Goal: Navigation & Orientation: Find specific page/section

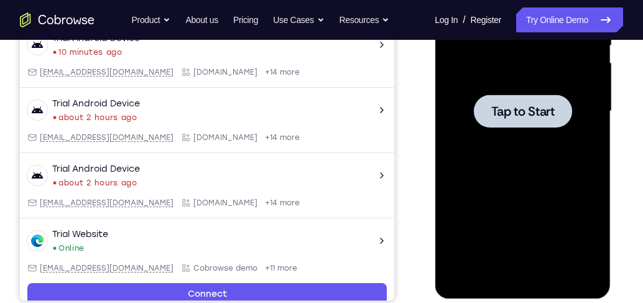
click at [498, 143] on div at bounding box center [522, 111] width 157 height 348
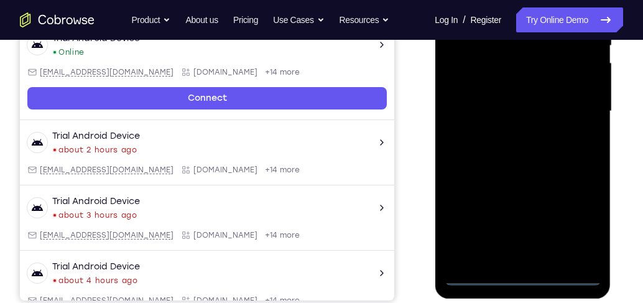
click at [523, 273] on div at bounding box center [522, 111] width 157 height 348
click at [574, 223] on div at bounding box center [522, 111] width 157 height 348
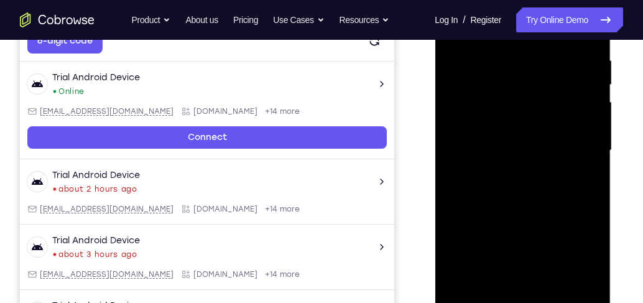
scroll to position [135, 0]
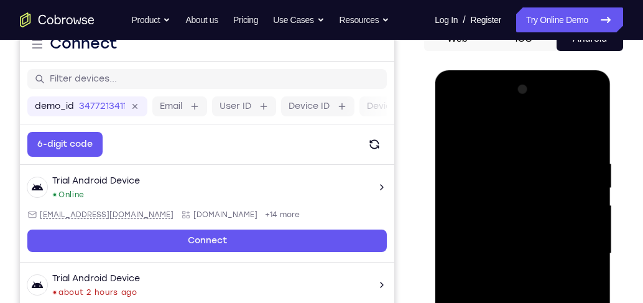
click at [507, 129] on div at bounding box center [522, 254] width 157 height 348
click at [575, 250] on div at bounding box center [522, 254] width 157 height 348
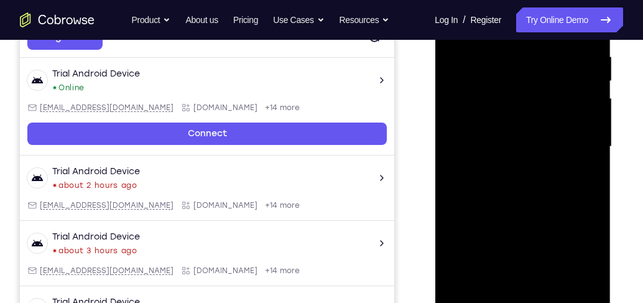
click at [510, 170] on div at bounding box center [522, 147] width 157 height 348
click at [523, 138] on div at bounding box center [522, 147] width 157 height 348
click at [518, 147] on div at bounding box center [522, 147] width 157 height 348
click at [545, 188] on div at bounding box center [522, 147] width 157 height 348
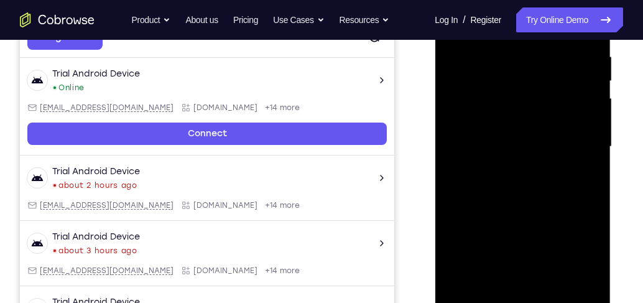
click at [535, 182] on div at bounding box center [522, 147] width 157 height 348
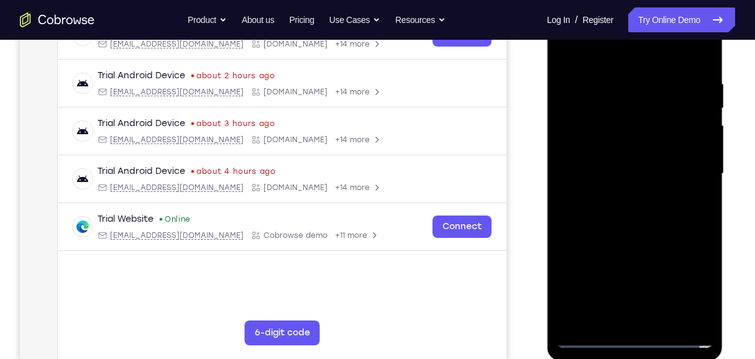
scroll to position [201, 0]
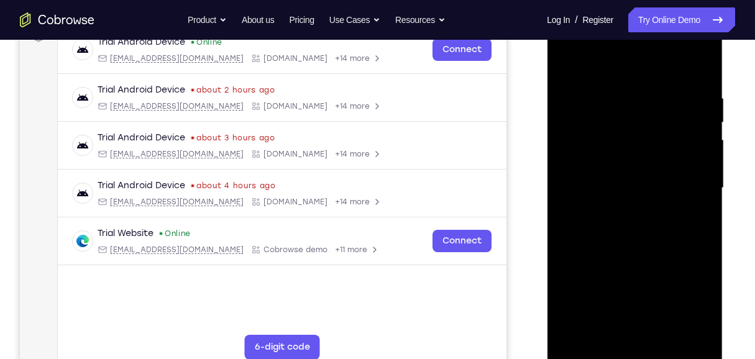
drag, startPoint x: 636, startPoint y: 70, endPoint x: 642, endPoint y: 42, distance: 28.5
click at [642, 42] on div at bounding box center [634, 188] width 157 height 348
click at [642, 227] on div at bounding box center [634, 188] width 157 height 348
click at [642, 240] on div at bounding box center [634, 188] width 157 height 348
click at [642, 75] on div at bounding box center [634, 188] width 157 height 348
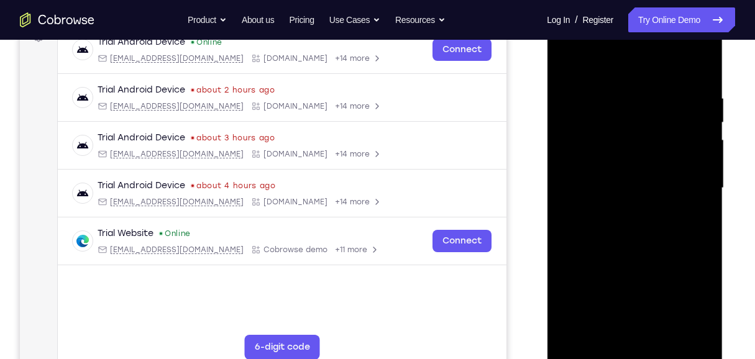
click at [642, 67] on div at bounding box center [634, 188] width 157 height 348
click at [642, 302] on div at bounding box center [634, 188] width 157 height 348
click at [626, 257] on div at bounding box center [634, 188] width 157 height 348
click at [631, 169] on div at bounding box center [634, 188] width 157 height 348
click at [563, 67] on div at bounding box center [634, 188] width 157 height 348
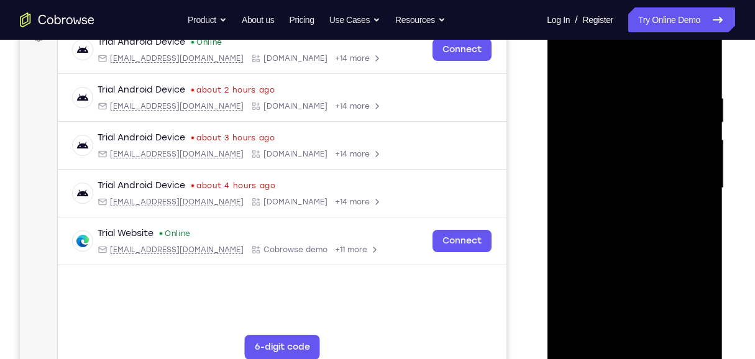
click at [565, 65] on div at bounding box center [634, 188] width 157 height 348
drag, startPoint x: 698, startPoint y: 94, endPoint x: 611, endPoint y: 102, distance: 86.7
click at [611, 102] on div at bounding box center [634, 188] width 157 height 348
drag, startPoint x: 678, startPoint y: 91, endPoint x: 615, endPoint y: 96, distance: 63.6
click at [615, 96] on div at bounding box center [634, 188] width 157 height 348
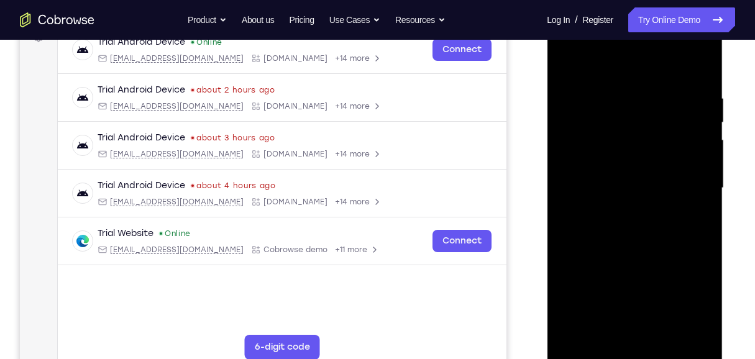
drag, startPoint x: 656, startPoint y: 234, endPoint x: 656, endPoint y: 121, distance: 112.5
click at [642, 122] on div at bounding box center [634, 188] width 157 height 348
drag, startPoint x: 657, startPoint y: 206, endPoint x: 661, endPoint y: 93, distance: 112.5
click at [642, 93] on div at bounding box center [634, 188] width 157 height 348
drag, startPoint x: 658, startPoint y: 267, endPoint x: 662, endPoint y: 101, distance: 166.0
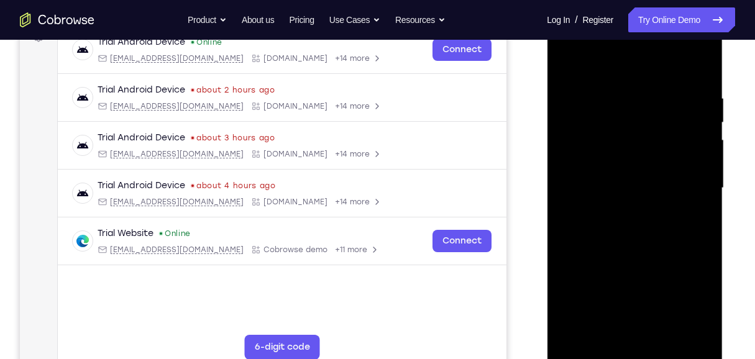
click at [642, 101] on div at bounding box center [634, 188] width 157 height 348
click at [642, 148] on div at bounding box center [634, 188] width 157 height 348
drag, startPoint x: 662, startPoint y: 240, endPoint x: 673, endPoint y: 67, distance: 173.7
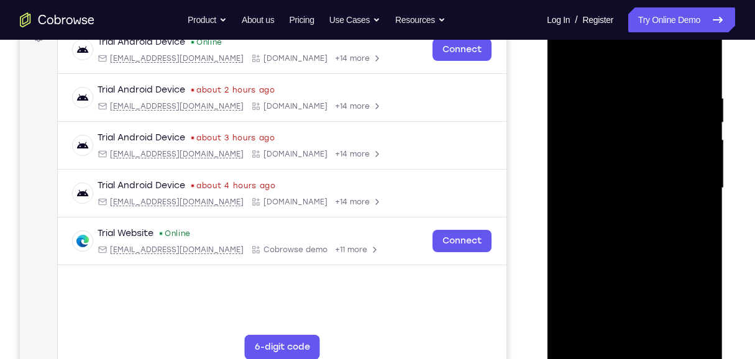
click at [642, 67] on div at bounding box center [634, 188] width 157 height 348
drag, startPoint x: 659, startPoint y: 193, endPoint x: 661, endPoint y: 127, distance: 65.9
click at [642, 127] on div at bounding box center [634, 188] width 157 height 348
click at [642, 209] on div at bounding box center [634, 188] width 157 height 348
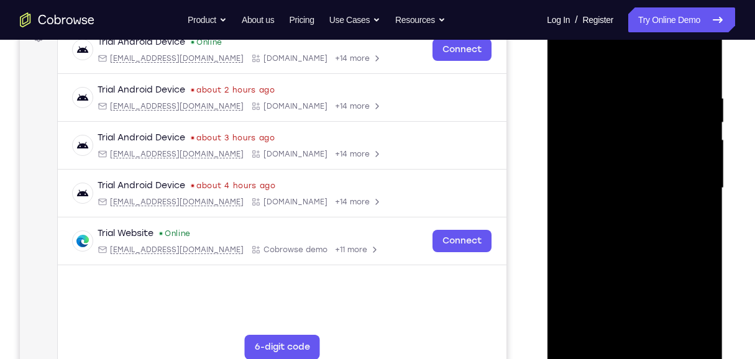
click at [642, 208] on div at bounding box center [634, 188] width 157 height 348
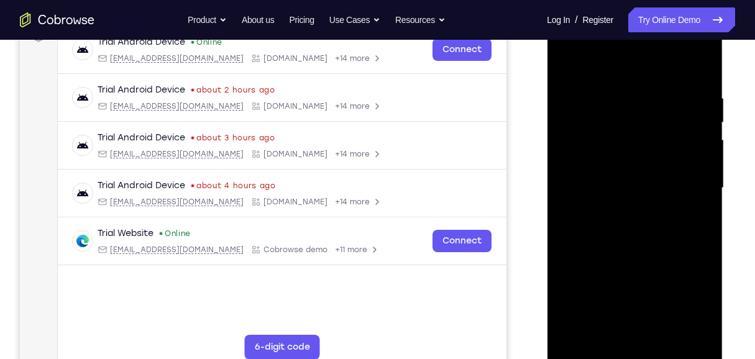
click at [591, 94] on div at bounding box center [634, 188] width 157 height 348
drag, startPoint x: 661, startPoint y: 247, endPoint x: 687, endPoint y: 110, distance: 139.1
click at [642, 110] on div at bounding box center [634, 188] width 157 height 348
click at [637, 155] on div at bounding box center [634, 188] width 157 height 348
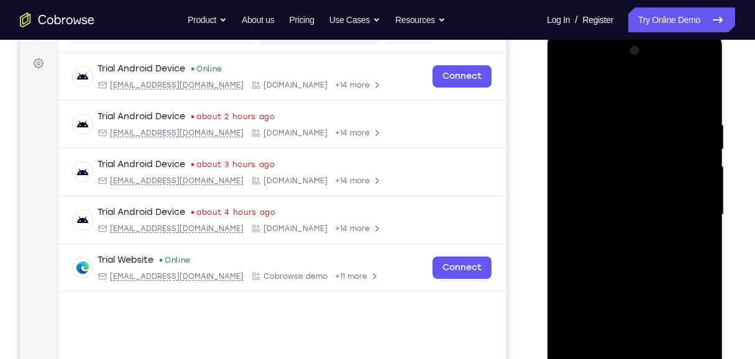
scroll to position [159, 0]
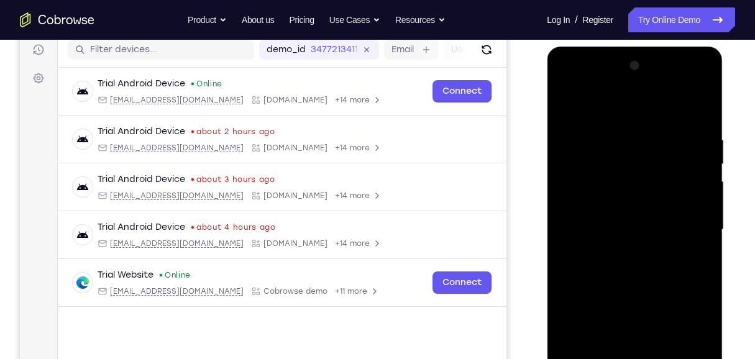
click at [566, 101] on div at bounding box center [634, 230] width 157 height 348
drag, startPoint x: 592, startPoint y: 285, endPoint x: 626, endPoint y: 175, distance: 115.2
click at [626, 175] on div at bounding box center [634, 230] width 157 height 348
drag, startPoint x: 626, startPoint y: 300, endPoint x: 648, endPoint y: 220, distance: 82.3
click at [642, 220] on div at bounding box center [634, 230] width 157 height 348
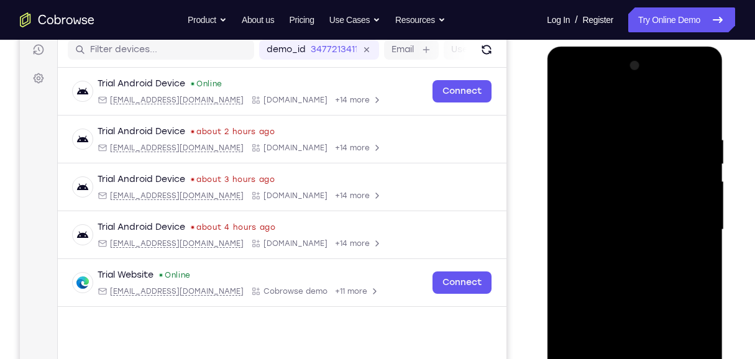
drag, startPoint x: 646, startPoint y: 290, endPoint x: 646, endPoint y: 215, distance: 75.2
click at [642, 215] on div at bounding box center [634, 230] width 157 height 348
drag, startPoint x: 667, startPoint y: 290, endPoint x: 669, endPoint y: 155, distance: 134.9
click at [642, 155] on div at bounding box center [634, 230] width 157 height 348
click at [588, 181] on div at bounding box center [634, 230] width 157 height 348
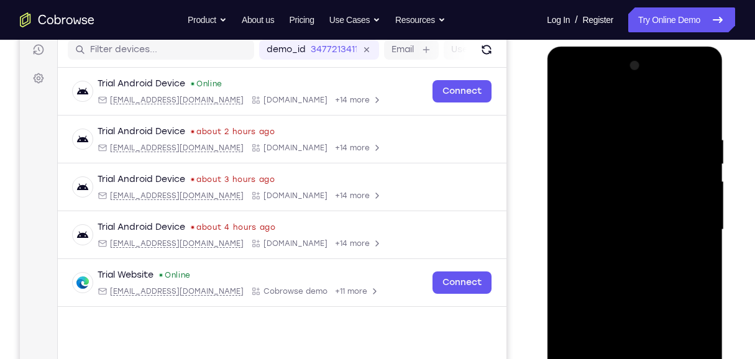
scroll to position [118, 0]
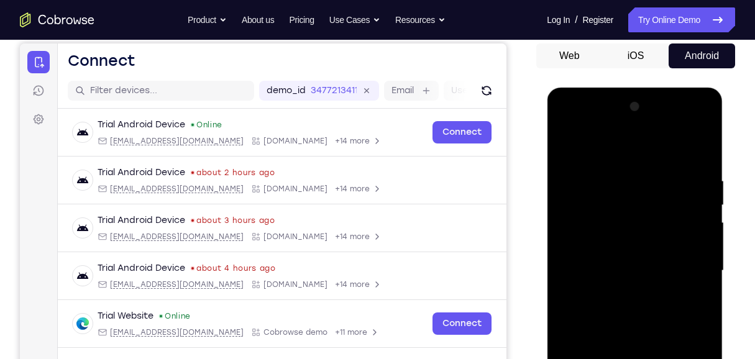
drag, startPoint x: 669, startPoint y: 185, endPoint x: 675, endPoint y: 295, distance: 110.2
click at [642, 295] on div at bounding box center [634, 271] width 157 height 348
click at [642, 278] on div at bounding box center [634, 271] width 157 height 348
click at [642, 280] on div at bounding box center [634, 271] width 157 height 348
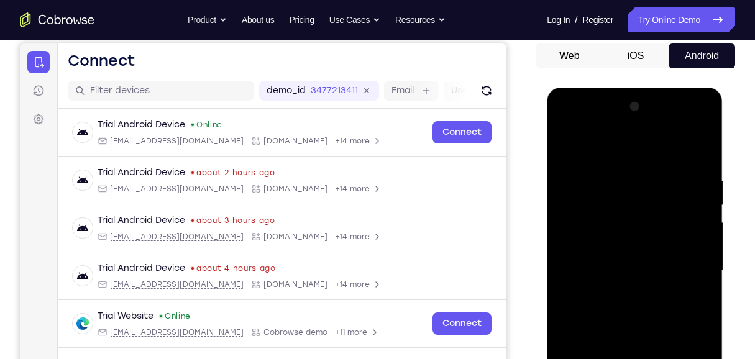
click at [642, 280] on div at bounding box center [634, 271] width 157 height 348
click at [570, 149] on div at bounding box center [634, 271] width 157 height 348
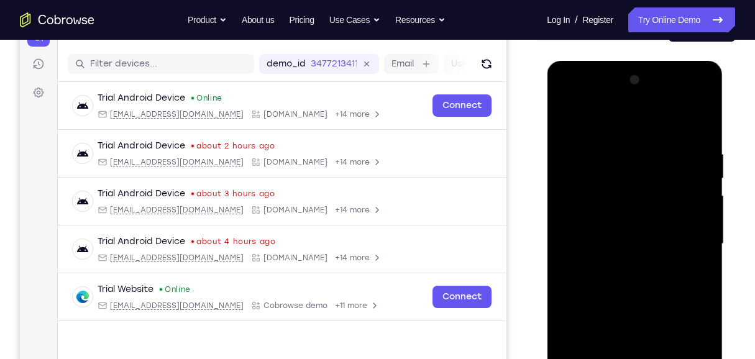
scroll to position [159, 0]
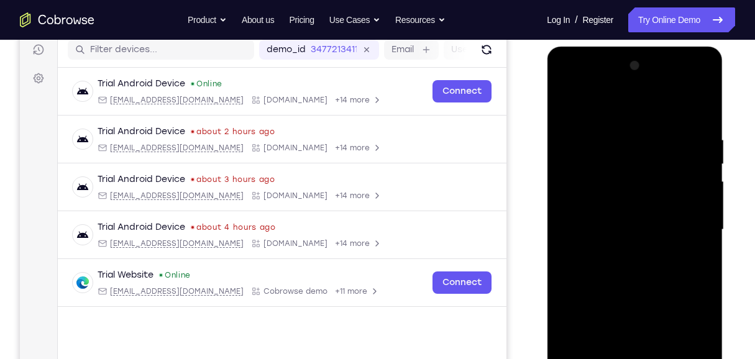
drag, startPoint x: 677, startPoint y: 295, endPoint x: 683, endPoint y: 122, distance: 172.9
click at [642, 122] on div at bounding box center [634, 230] width 157 height 348
drag, startPoint x: 674, startPoint y: 311, endPoint x: 689, endPoint y: 147, distance: 164.7
click at [642, 147] on div at bounding box center [634, 230] width 157 height 348
drag, startPoint x: 682, startPoint y: 275, endPoint x: 688, endPoint y: 177, distance: 97.8
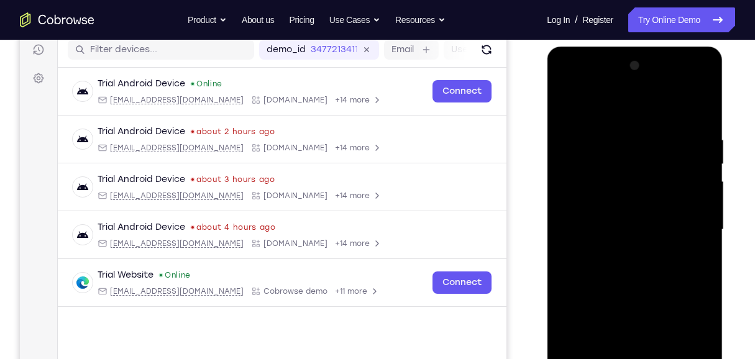
click at [642, 177] on div at bounding box center [634, 230] width 157 height 348
drag, startPoint x: 683, startPoint y: 278, endPoint x: 693, endPoint y: 151, distance: 127.2
click at [642, 151] on div at bounding box center [634, 230] width 157 height 348
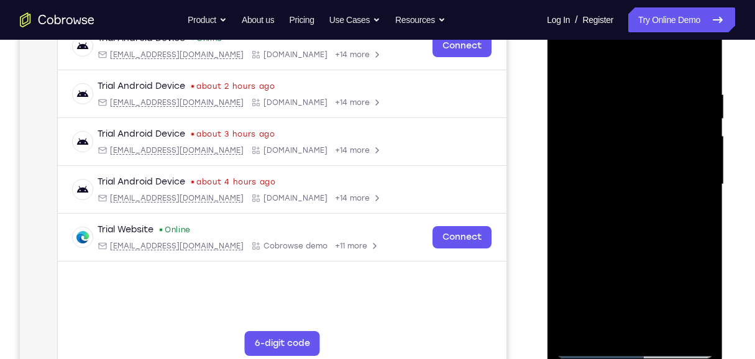
scroll to position [201, 0]
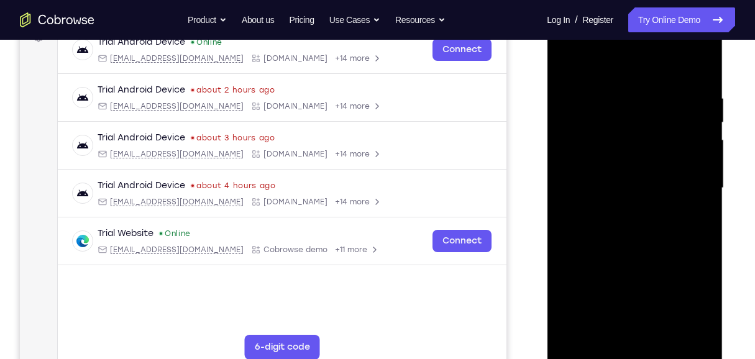
drag, startPoint x: 684, startPoint y: 219, endPoint x: 688, endPoint y: 129, distance: 90.2
click at [642, 129] on div at bounding box center [634, 188] width 157 height 348
drag, startPoint x: 667, startPoint y: 197, endPoint x: 674, endPoint y: 117, distance: 80.4
click at [642, 117] on div at bounding box center [634, 188] width 157 height 348
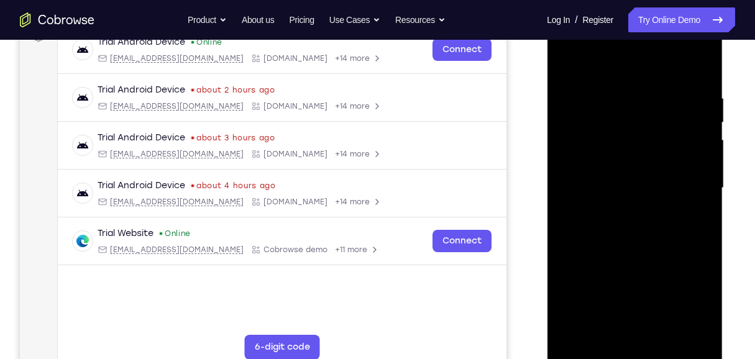
click at [571, 302] on div at bounding box center [634, 188] width 157 height 348
click at [616, 91] on div at bounding box center [634, 188] width 157 height 348
click at [642, 124] on div at bounding box center [634, 188] width 157 height 348
click at [642, 107] on div at bounding box center [634, 188] width 157 height 348
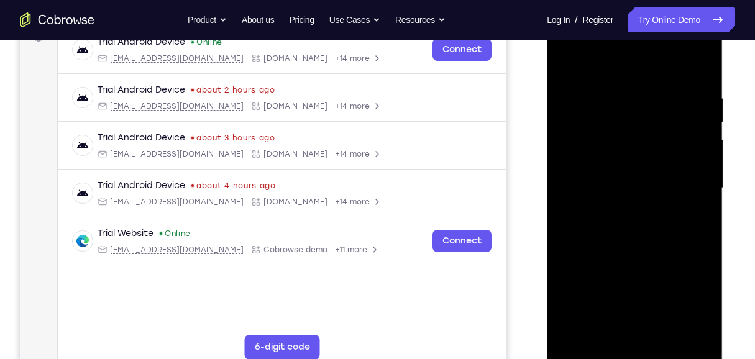
click at [642, 107] on div at bounding box center [634, 188] width 157 height 348
click at [564, 145] on div at bounding box center [634, 188] width 157 height 348
click at [642, 139] on div at bounding box center [634, 188] width 157 height 348
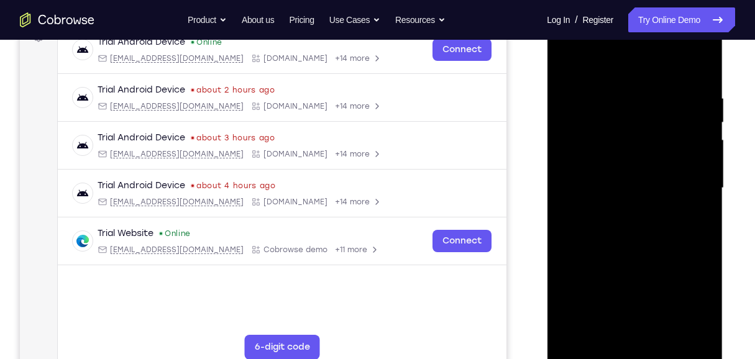
drag, startPoint x: 606, startPoint y: 160, endPoint x: 703, endPoint y: 157, distance: 97.6
click at [642, 157] on div at bounding box center [634, 188] width 157 height 348
drag, startPoint x: 576, startPoint y: 178, endPoint x: 700, endPoint y: 172, distance: 124.4
click at [642, 172] on div at bounding box center [634, 188] width 157 height 348
drag, startPoint x: 581, startPoint y: 183, endPoint x: 762, endPoint y: 176, distance: 180.9
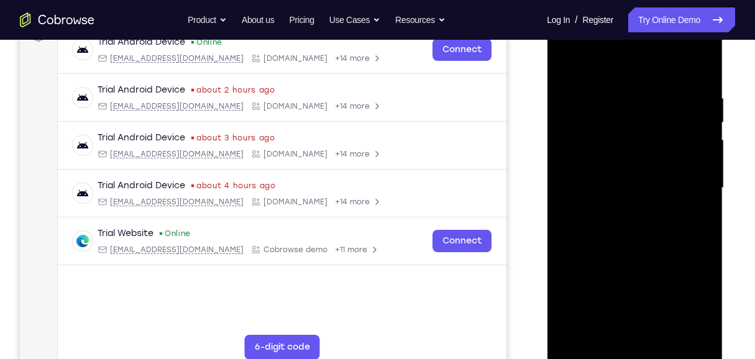
click at [642, 176] on html "Online web based iOS Simulators and Android Emulators. Run iPhone, iPad, Mobile…" at bounding box center [635, 191] width 177 height 373
click at [642, 168] on div at bounding box center [634, 188] width 157 height 348
click at [578, 183] on div at bounding box center [634, 188] width 157 height 348
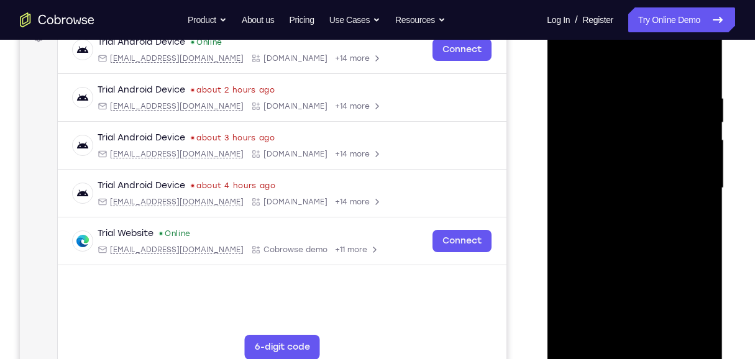
click at [642, 255] on div at bounding box center [634, 188] width 157 height 348
click at [642, 265] on div at bounding box center [634, 188] width 157 height 348
click at [642, 263] on div at bounding box center [634, 188] width 157 height 348
click at [642, 172] on div at bounding box center [634, 188] width 157 height 348
click at [642, 173] on div at bounding box center [634, 188] width 157 height 348
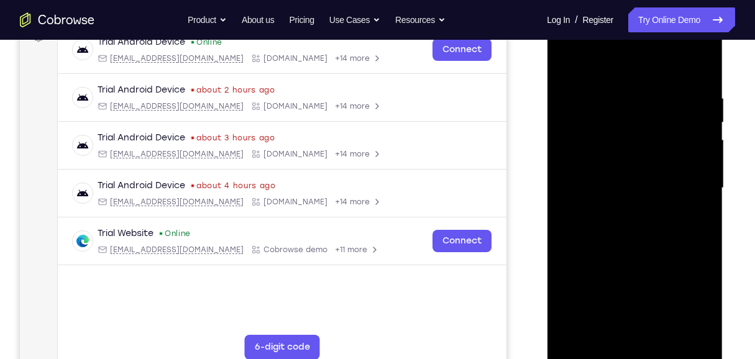
click at [642, 173] on div at bounding box center [634, 188] width 157 height 348
click at [642, 68] on div at bounding box center [634, 188] width 157 height 348
drag, startPoint x: 684, startPoint y: 112, endPoint x: 679, endPoint y: 350, distance: 237.4
click at [642, 302] on div at bounding box center [634, 188] width 157 height 348
click at [642, 250] on div at bounding box center [634, 188] width 157 height 348
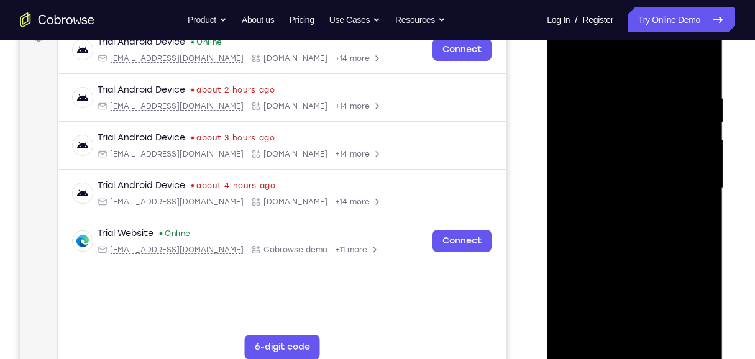
click at [642, 250] on div at bounding box center [634, 188] width 157 height 348
drag, startPoint x: 683, startPoint y: 252, endPoint x: 692, endPoint y: 101, distance: 151.3
click at [642, 102] on div at bounding box center [634, 188] width 157 height 348
drag, startPoint x: 669, startPoint y: 242, endPoint x: 677, endPoint y: 70, distance: 172.9
click at [642, 70] on div at bounding box center [634, 188] width 157 height 348
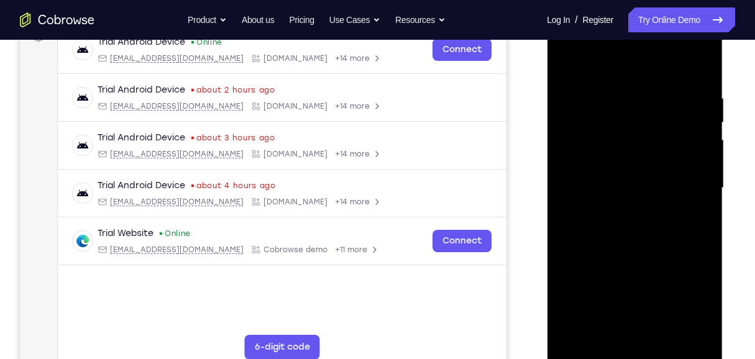
drag, startPoint x: 667, startPoint y: 125, endPoint x: 667, endPoint y: 57, distance: 67.7
click at [642, 68] on div at bounding box center [634, 188] width 157 height 348
drag, startPoint x: 654, startPoint y: 247, endPoint x: 683, endPoint y: 56, distance: 192.9
click at [642, 56] on div at bounding box center [634, 188] width 157 height 348
drag, startPoint x: 671, startPoint y: 220, endPoint x: 674, endPoint y: 90, distance: 129.9
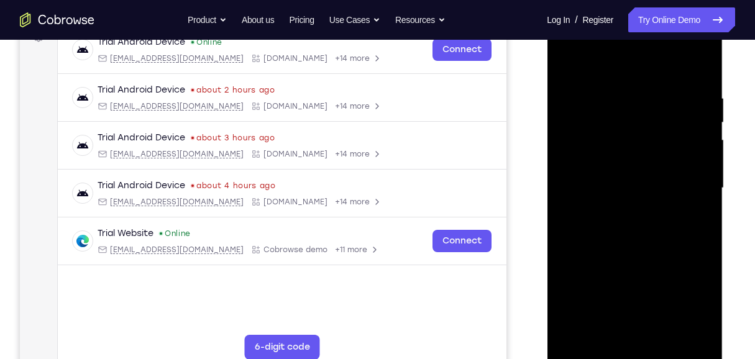
click at [642, 90] on div at bounding box center [634, 188] width 157 height 348
click at [642, 194] on div at bounding box center [634, 188] width 157 height 348
click at [642, 193] on div at bounding box center [634, 188] width 157 height 348
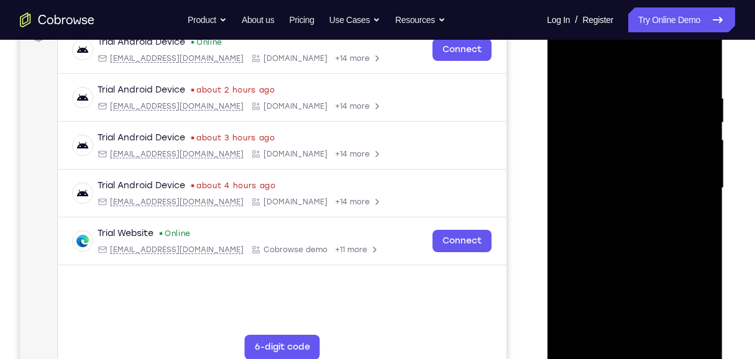
drag, startPoint x: 637, startPoint y: 248, endPoint x: 668, endPoint y: 95, distance: 156.0
click at [642, 75] on div at bounding box center [634, 188] width 157 height 348
drag, startPoint x: 653, startPoint y: 221, endPoint x: 669, endPoint y: 99, distance: 122.8
click at [642, 99] on div at bounding box center [634, 188] width 157 height 348
drag, startPoint x: 671, startPoint y: 238, endPoint x: 698, endPoint y: 80, distance: 160.2
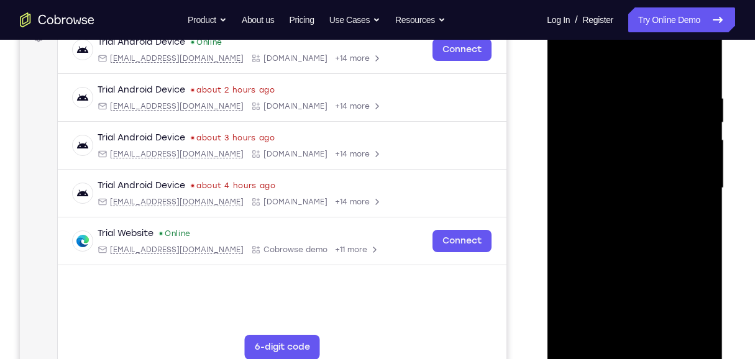
click at [642, 80] on div at bounding box center [634, 188] width 157 height 348
drag, startPoint x: 672, startPoint y: 296, endPoint x: 700, endPoint y: 116, distance: 182.4
click at [642, 116] on div at bounding box center [634, 188] width 157 height 348
drag, startPoint x: 680, startPoint y: 267, endPoint x: 687, endPoint y: 113, distance: 153.6
click at [642, 113] on div at bounding box center [634, 188] width 157 height 348
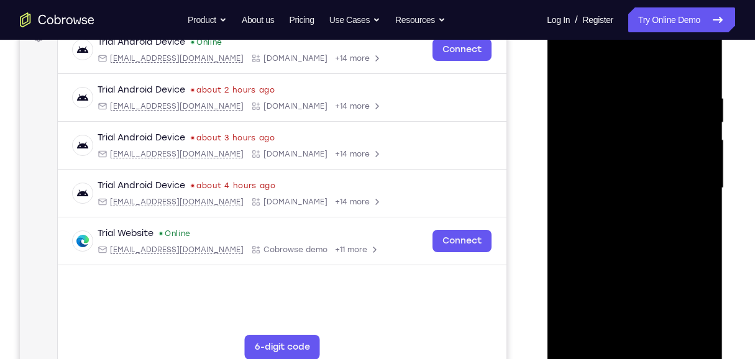
drag, startPoint x: 671, startPoint y: 262, endPoint x: 689, endPoint y: 236, distance: 32.1
click at [642, 236] on div at bounding box center [634, 188] width 157 height 348
click at [642, 244] on div at bounding box center [634, 188] width 157 height 348
click at [642, 224] on div at bounding box center [634, 188] width 157 height 348
click at [642, 223] on div at bounding box center [634, 188] width 157 height 348
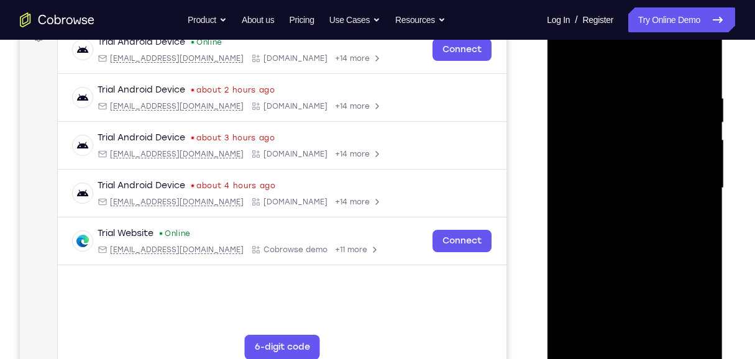
click at [642, 222] on div at bounding box center [634, 188] width 157 height 348
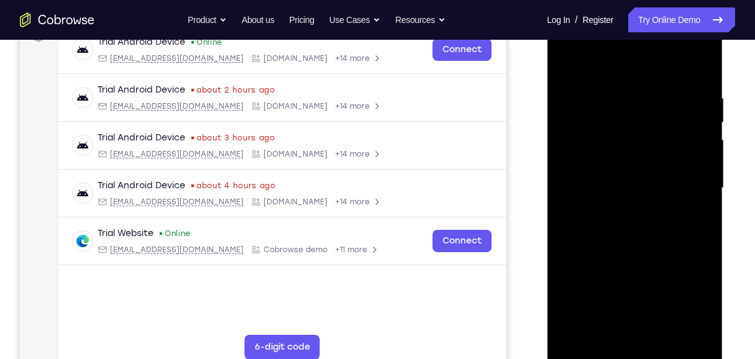
click at [642, 221] on div at bounding box center [634, 188] width 157 height 348
drag, startPoint x: 672, startPoint y: 256, endPoint x: 694, endPoint y: 86, distance: 171.7
click at [642, 89] on div at bounding box center [634, 188] width 157 height 348
drag, startPoint x: 667, startPoint y: 245, endPoint x: 669, endPoint y: 117, distance: 128.0
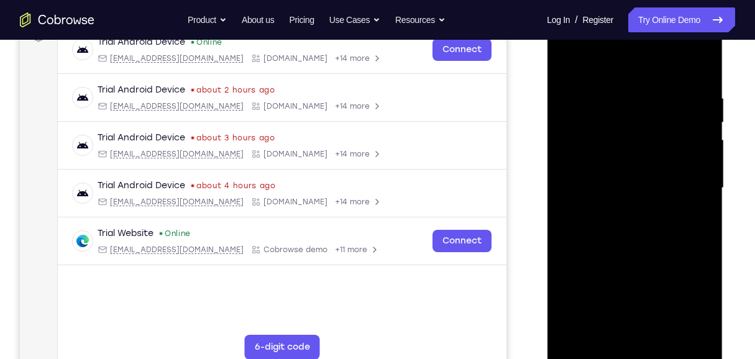
click at [642, 117] on div at bounding box center [634, 188] width 157 height 348
drag, startPoint x: 652, startPoint y: 239, endPoint x: 666, endPoint y: 139, distance: 100.4
click at [642, 139] on div at bounding box center [634, 188] width 157 height 348
drag, startPoint x: 654, startPoint y: 132, endPoint x: 662, endPoint y: 260, distance: 128.3
click at [642, 260] on div at bounding box center [634, 188] width 157 height 348
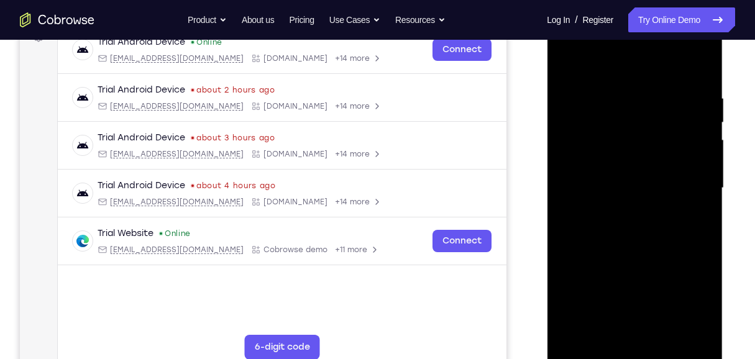
drag, startPoint x: 659, startPoint y: 272, endPoint x: 685, endPoint y: 98, distance: 176.6
click at [642, 98] on div at bounding box center [634, 188] width 157 height 348
drag, startPoint x: 658, startPoint y: 188, endPoint x: 671, endPoint y: 109, distance: 79.3
click at [642, 109] on div at bounding box center [634, 188] width 157 height 348
drag, startPoint x: 680, startPoint y: 285, endPoint x: 675, endPoint y: 119, distance: 165.4
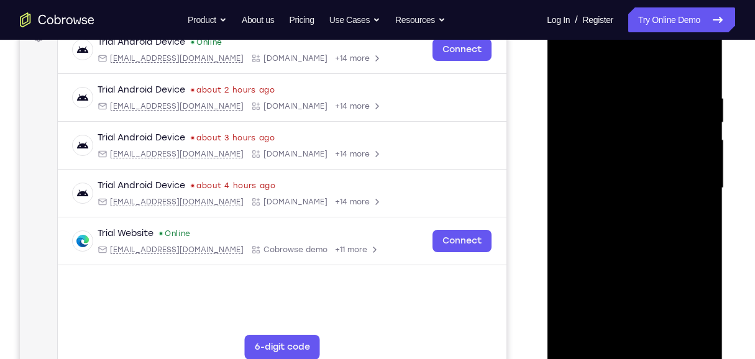
click at [642, 104] on div at bounding box center [634, 188] width 157 height 348
drag, startPoint x: 670, startPoint y: 263, endPoint x: 679, endPoint y: 138, distance: 125.9
click at [642, 138] on div at bounding box center [634, 188] width 157 height 348
drag, startPoint x: 674, startPoint y: 239, endPoint x: 673, endPoint y: 91, distance: 147.3
click at [642, 88] on div at bounding box center [634, 188] width 157 height 348
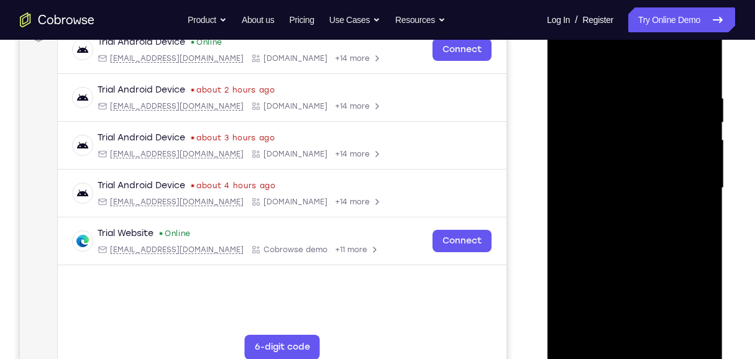
drag, startPoint x: 664, startPoint y: 242, endPoint x: 679, endPoint y: 163, distance: 80.3
click at [642, 122] on div at bounding box center [634, 188] width 157 height 348
click at [642, 179] on div at bounding box center [634, 188] width 157 height 348
drag, startPoint x: 671, startPoint y: 138, endPoint x: 673, endPoint y: 191, distance: 52.9
click at [642, 191] on div at bounding box center [634, 188] width 157 height 348
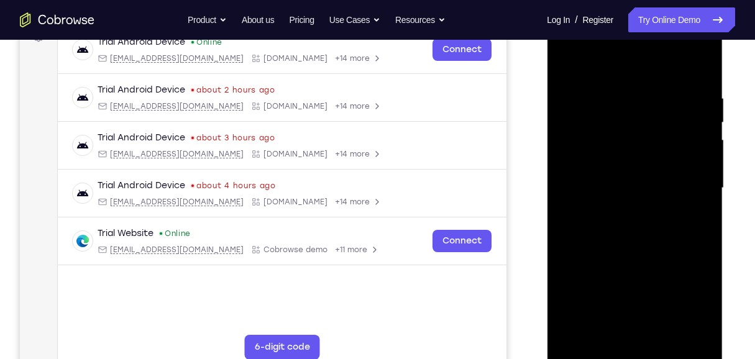
click at [642, 226] on div at bounding box center [634, 188] width 157 height 348
click at [563, 222] on div at bounding box center [634, 188] width 157 height 348
click at [562, 222] on div at bounding box center [634, 188] width 157 height 348
click at [642, 229] on div at bounding box center [634, 188] width 157 height 348
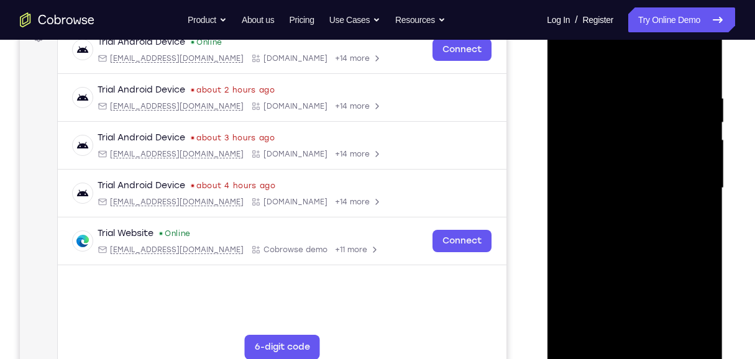
click at [642, 227] on div at bounding box center [634, 188] width 157 height 348
click at [642, 224] on div at bounding box center [634, 188] width 157 height 348
click at [642, 222] on div at bounding box center [634, 188] width 157 height 348
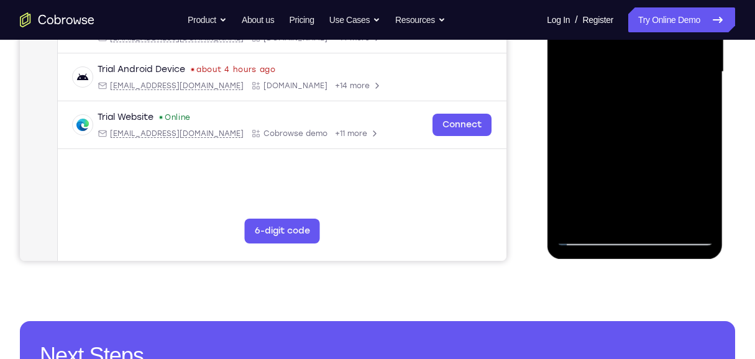
scroll to position [325, 0]
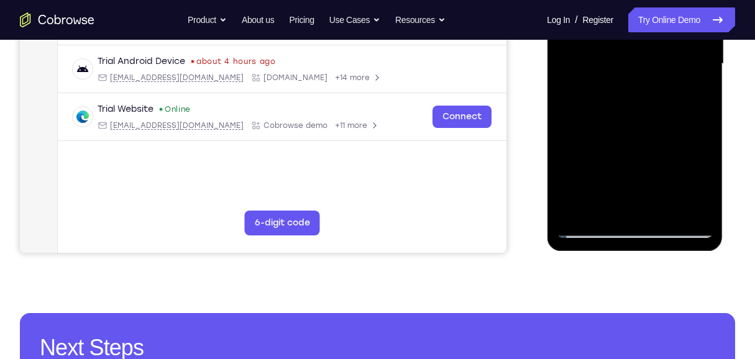
click at [642, 97] on div at bounding box center [634, 64] width 157 height 348
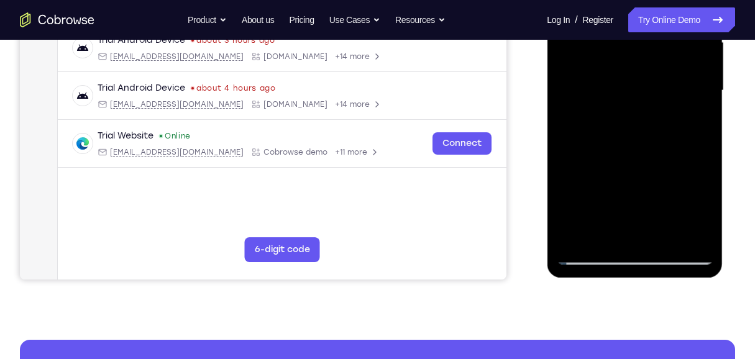
scroll to position [283, 0]
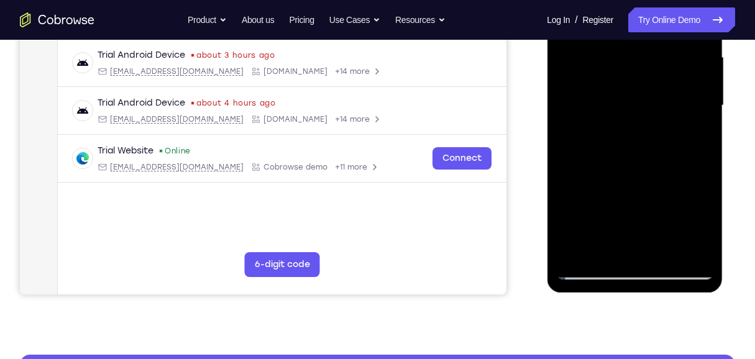
click at [642, 142] on div at bounding box center [634, 106] width 157 height 348
drag, startPoint x: 666, startPoint y: 166, endPoint x: 667, endPoint y: 178, distance: 11.9
click at [642, 178] on div at bounding box center [634, 106] width 157 height 348
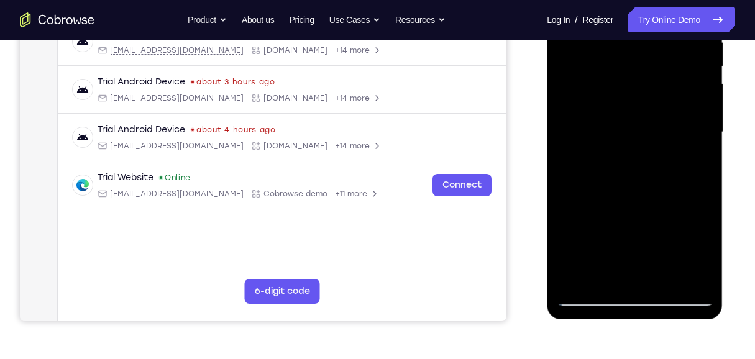
scroll to position [242, 0]
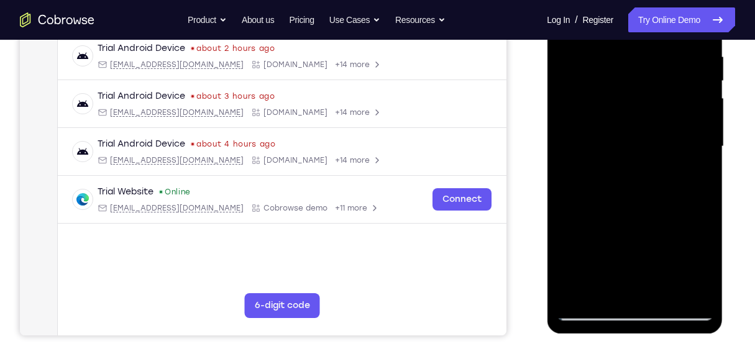
click at [603, 78] on div at bounding box center [634, 147] width 157 height 348
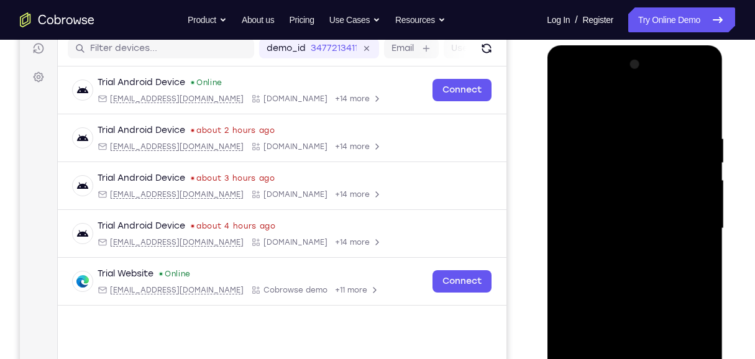
scroll to position [159, 0]
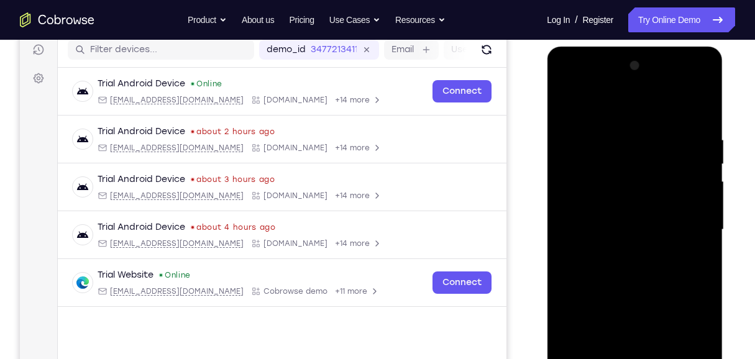
drag, startPoint x: 684, startPoint y: 140, endPoint x: 686, endPoint y: 99, distance: 41.1
click at [642, 99] on div at bounding box center [634, 230] width 157 height 348
drag, startPoint x: 656, startPoint y: 211, endPoint x: 667, endPoint y: 115, distance: 96.4
click at [642, 115] on div at bounding box center [634, 230] width 157 height 348
drag, startPoint x: 647, startPoint y: 218, endPoint x: 658, endPoint y: 154, distance: 65.0
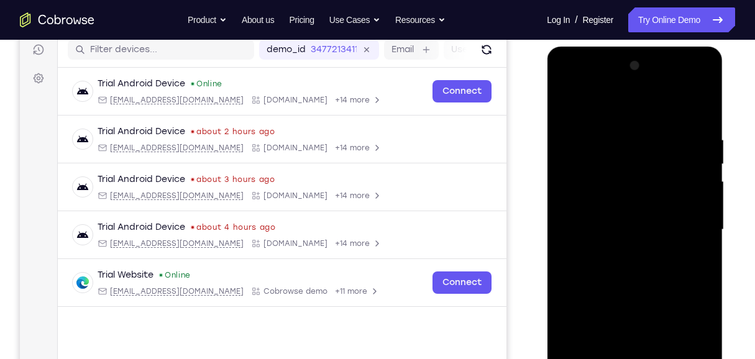
click at [642, 154] on div at bounding box center [634, 230] width 157 height 348
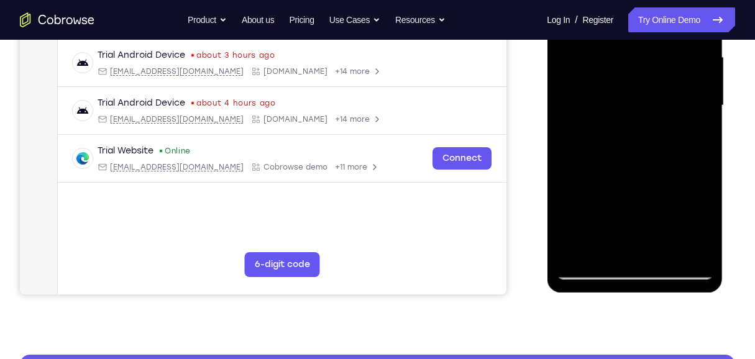
scroll to position [283, 0]
click at [576, 250] on div at bounding box center [634, 106] width 157 height 348
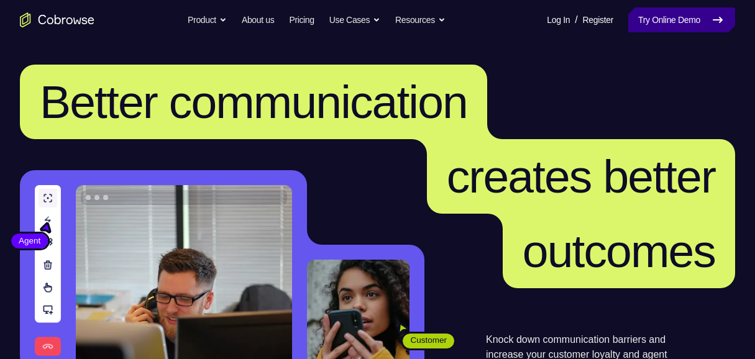
click at [661, 16] on link "Try Online Demo" at bounding box center [681, 19] width 107 height 25
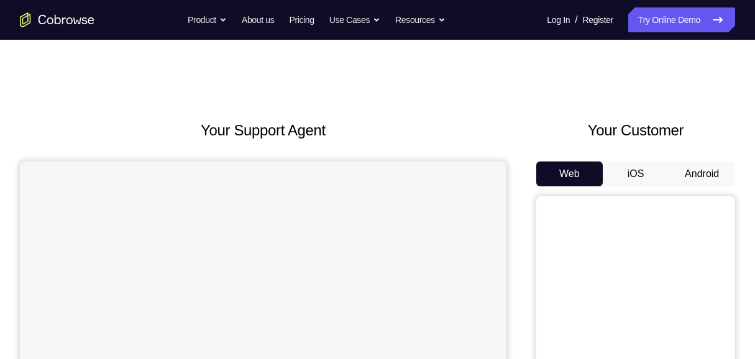
click at [721, 175] on button "Android" at bounding box center [702, 174] width 66 height 25
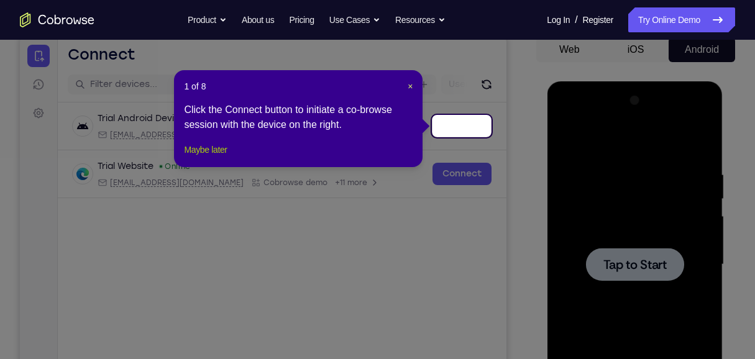
click at [206, 157] on button "Maybe later" at bounding box center [205, 149] width 43 height 15
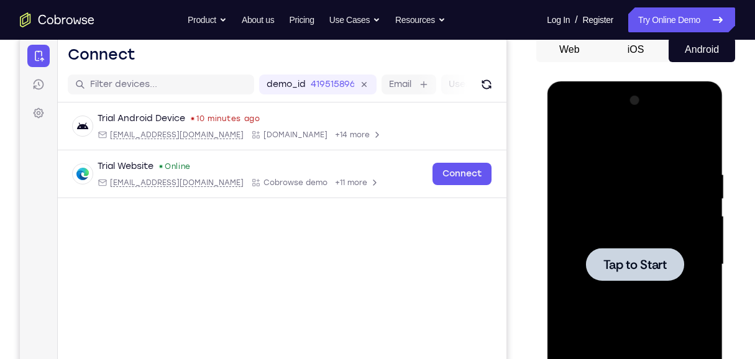
click at [684, 260] on div at bounding box center [634, 264] width 98 height 33
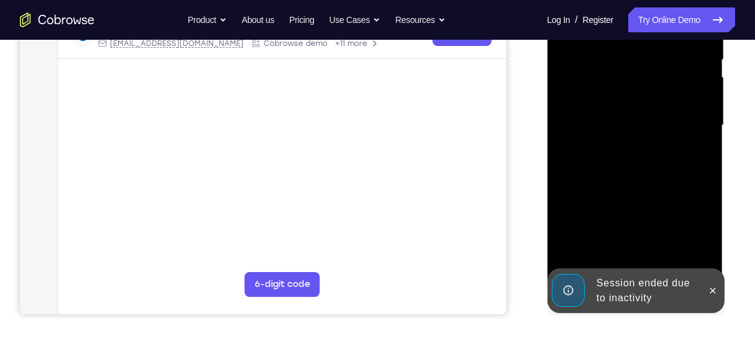
scroll to position [249, 0]
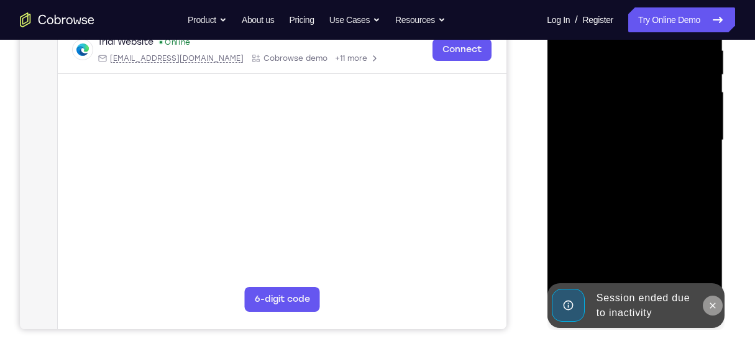
click at [715, 307] on icon at bounding box center [712, 306] width 10 height 10
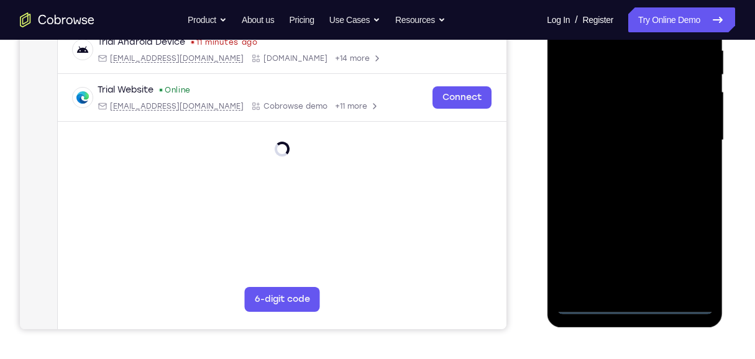
click at [634, 307] on div at bounding box center [634, 140] width 157 height 348
click at [693, 260] on div at bounding box center [634, 140] width 157 height 348
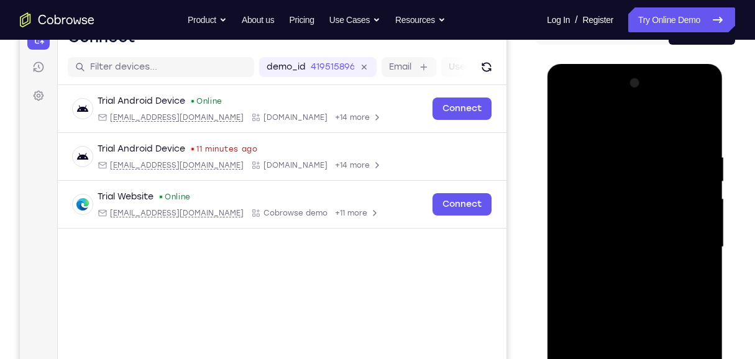
scroll to position [124, 0]
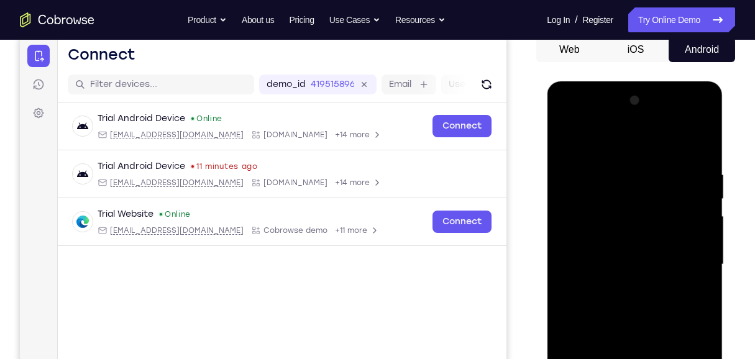
click at [623, 145] on div at bounding box center [634, 265] width 157 height 348
click at [686, 258] on div at bounding box center [634, 265] width 157 height 348
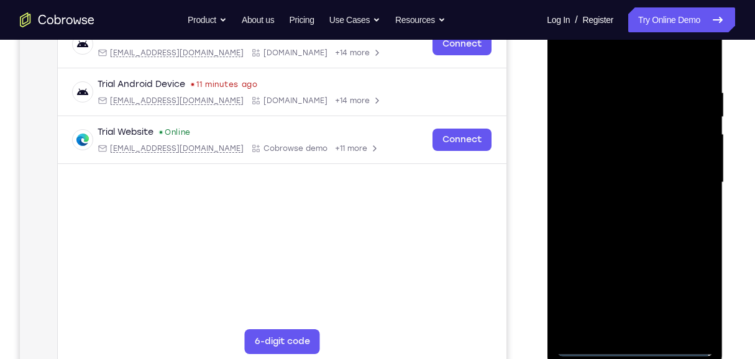
scroll to position [207, 0]
click at [620, 203] on div at bounding box center [634, 182] width 157 height 348
click at [636, 172] on div at bounding box center [634, 182] width 157 height 348
click at [639, 183] on div at bounding box center [634, 182] width 157 height 348
click at [622, 226] on div at bounding box center [634, 182] width 157 height 348
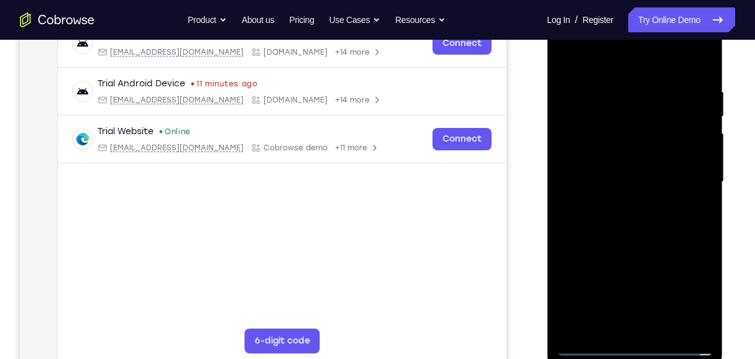
click at [627, 222] on div at bounding box center [634, 182] width 157 height 348
drag, startPoint x: 638, startPoint y: 63, endPoint x: 639, endPoint y: 35, distance: 28.6
click at [639, 35] on div at bounding box center [634, 182] width 157 height 348
click at [659, 221] on div at bounding box center [634, 182] width 157 height 348
click at [700, 73] on div at bounding box center [634, 182] width 157 height 348
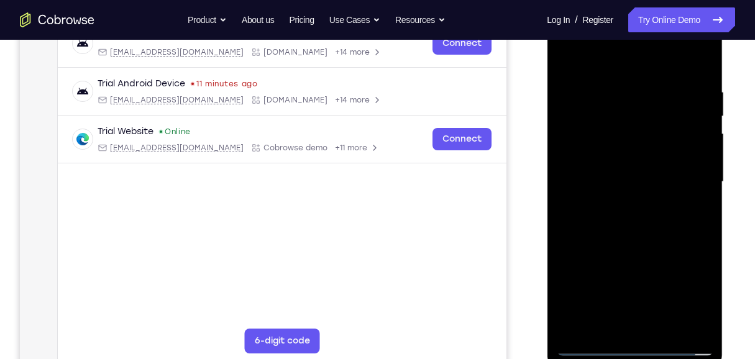
click at [618, 88] on div at bounding box center [634, 182] width 157 height 348
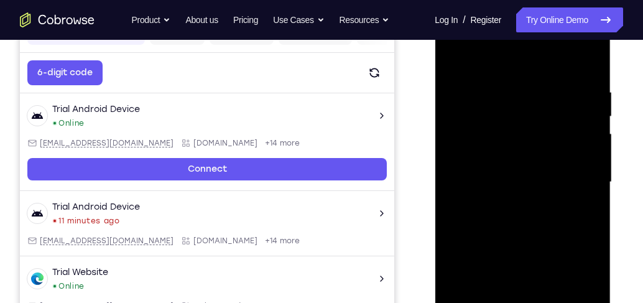
click at [585, 147] on div at bounding box center [522, 182] width 157 height 348
click at [498, 62] on div at bounding box center [522, 182] width 157 height 348
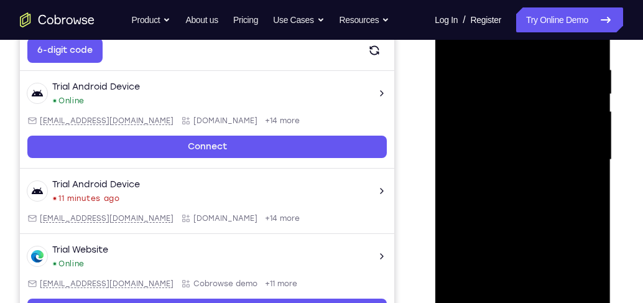
scroll to position [242, 0]
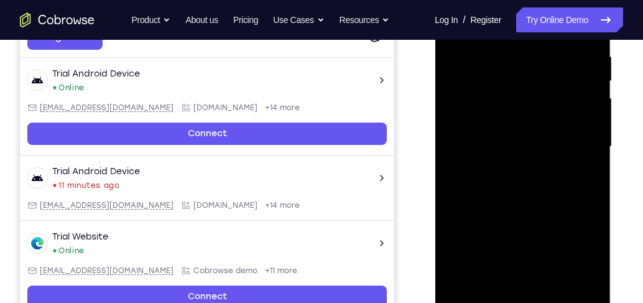
drag, startPoint x: 542, startPoint y: 194, endPoint x: 536, endPoint y: 103, distance: 90.9
click at [536, 103] on div at bounding box center [522, 147] width 157 height 348
click at [518, 116] on div at bounding box center [522, 147] width 157 height 348
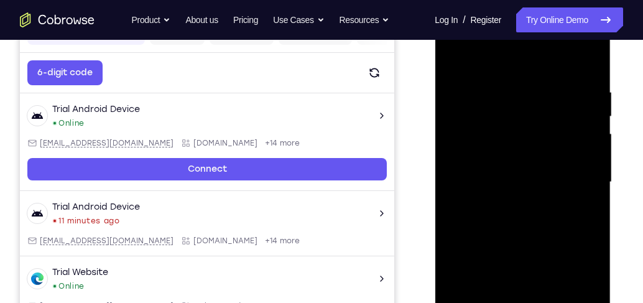
drag, startPoint x: 549, startPoint y: 188, endPoint x: 542, endPoint y: 76, distance: 111.4
click at [542, 76] on div at bounding box center [522, 182] width 157 height 348
drag, startPoint x: 533, startPoint y: 219, endPoint x: 534, endPoint y: 156, distance: 62.8
click at [534, 156] on div at bounding box center [522, 182] width 157 height 348
click at [591, 165] on div at bounding box center [522, 182] width 157 height 348
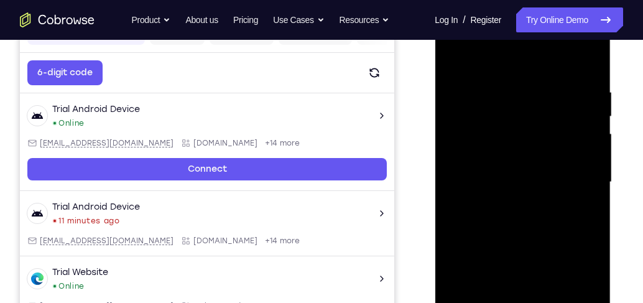
click at [591, 165] on div at bounding box center [522, 182] width 157 height 348
click at [591, 166] on div at bounding box center [522, 182] width 157 height 348
drag, startPoint x: 562, startPoint y: 242, endPoint x: 569, endPoint y: 91, distance: 151.2
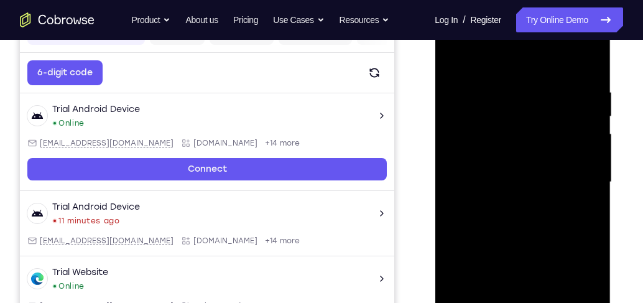
click at [569, 94] on div at bounding box center [522, 182] width 157 height 348
drag, startPoint x: 559, startPoint y: 215, endPoint x: 561, endPoint y: 132, distance: 82.7
click at [561, 132] on div at bounding box center [522, 182] width 157 height 348
drag, startPoint x: 539, startPoint y: 226, endPoint x: 544, endPoint y: 124, distance: 102.0
click at [544, 124] on div at bounding box center [522, 182] width 157 height 348
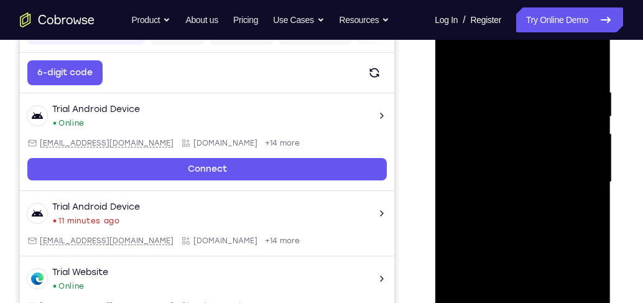
drag, startPoint x: 550, startPoint y: 244, endPoint x: 551, endPoint y: 127, distance: 116.2
click at [551, 124] on div at bounding box center [522, 182] width 157 height 348
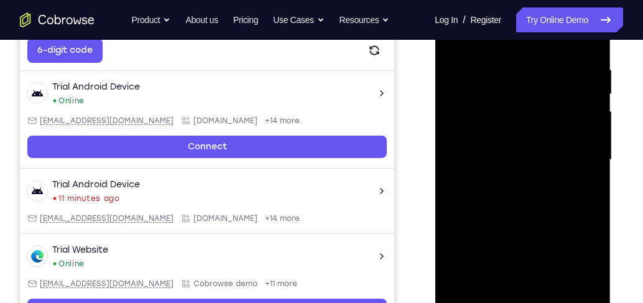
scroll to position [242, 0]
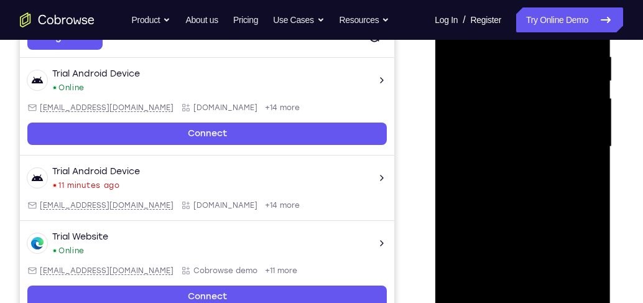
click at [462, 299] on div at bounding box center [522, 147] width 157 height 348
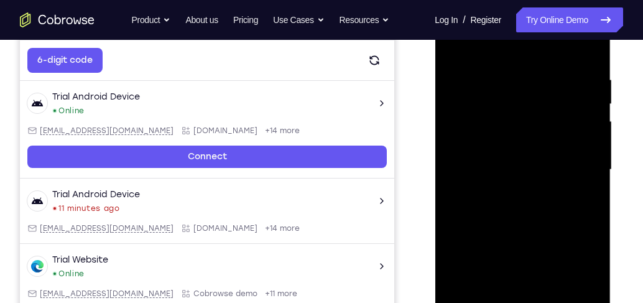
scroll to position [207, 0]
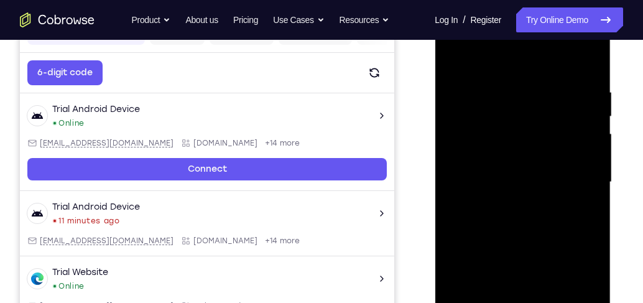
click at [502, 84] on div at bounding box center [522, 182] width 157 height 348
click at [587, 86] on div at bounding box center [522, 182] width 157 height 348
click at [590, 114] on div at bounding box center [522, 182] width 157 height 348
click at [588, 65] on div at bounding box center [522, 182] width 157 height 348
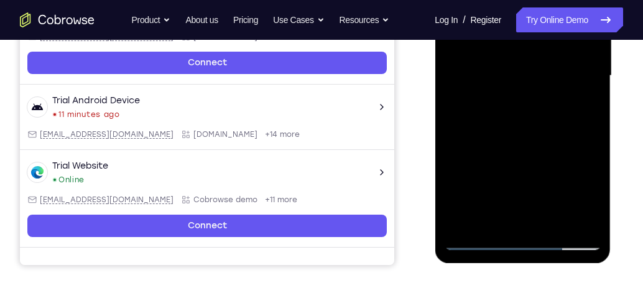
click at [552, 226] on div at bounding box center [522, 76] width 157 height 348
click at [527, 139] on div at bounding box center [522, 76] width 157 height 348
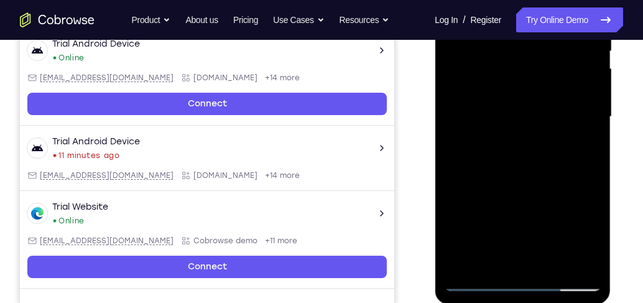
scroll to position [207, 0]
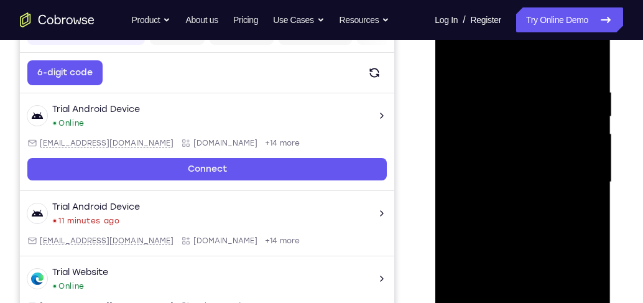
click at [455, 56] on div at bounding box center [522, 182] width 157 height 348
drag, startPoint x: 540, startPoint y: 137, endPoint x: 551, endPoint y: 202, distance: 66.1
click at [544, 263] on div at bounding box center [522, 182] width 157 height 348
drag, startPoint x: 572, startPoint y: 93, endPoint x: 516, endPoint y: 85, distance: 56.6
click at [516, 85] on div at bounding box center [522, 182] width 157 height 348
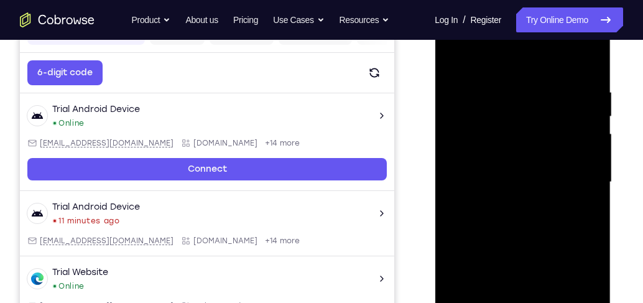
drag, startPoint x: 533, startPoint y: 201, endPoint x: 551, endPoint y: 61, distance: 141.6
click at [551, 61] on div at bounding box center [522, 182] width 157 height 348
drag, startPoint x: 549, startPoint y: 186, endPoint x: 574, endPoint y: 40, distance: 148.7
click at [574, 40] on div at bounding box center [522, 182] width 157 height 348
drag, startPoint x: 552, startPoint y: 220, endPoint x: 562, endPoint y: 71, distance: 148.9
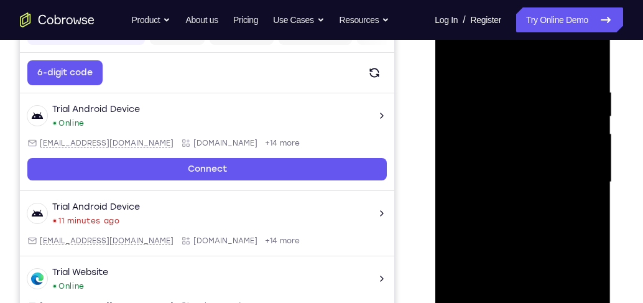
click at [562, 72] on div at bounding box center [522, 182] width 157 height 348
drag, startPoint x: 556, startPoint y: 203, endPoint x: 572, endPoint y: 101, distance: 103.3
click at [572, 101] on div at bounding box center [522, 182] width 157 height 348
drag, startPoint x: 549, startPoint y: 246, endPoint x: 551, endPoint y: 125, distance: 121.2
click at [551, 125] on div at bounding box center [522, 182] width 157 height 348
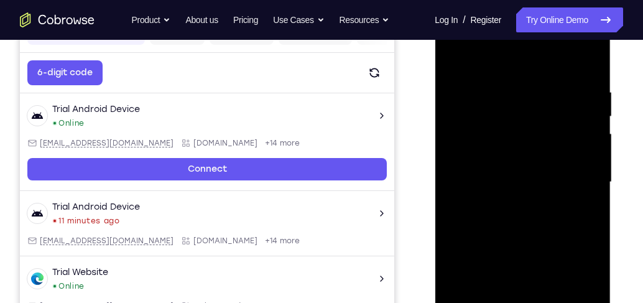
drag, startPoint x: 568, startPoint y: 223, endPoint x: 579, endPoint y: 259, distance: 37.7
click at [579, 259] on div at bounding box center [522, 182] width 157 height 348
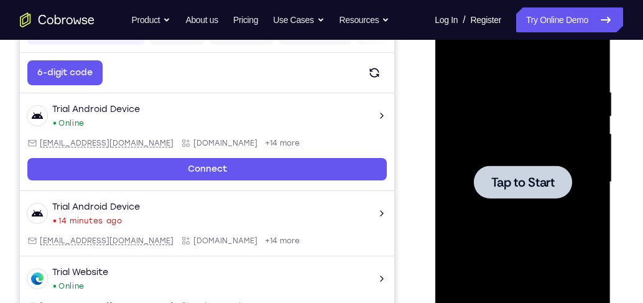
click at [556, 180] on div at bounding box center [522, 181] width 98 height 33
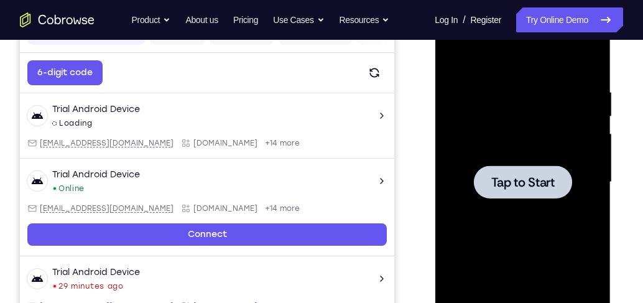
click at [510, 152] on div at bounding box center [522, 182] width 157 height 348
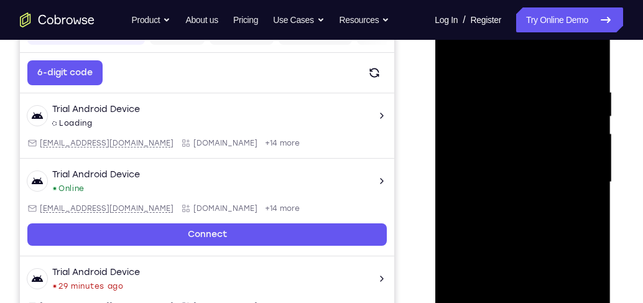
scroll to position [313, 0]
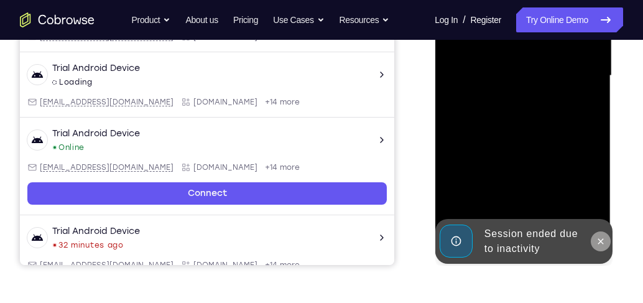
click at [599, 238] on icon at bounding box center [600, 241] width 10 height 10
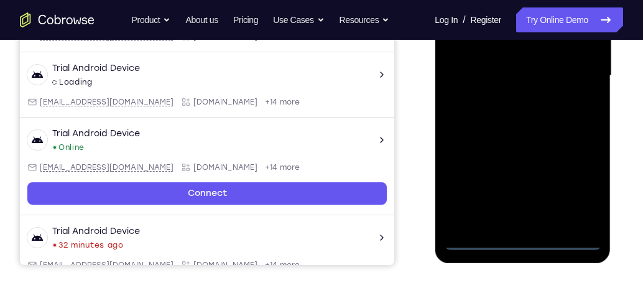
click at [523, 242] on div at bounding box center [522, 76] width 157 height 348
click at [579, 190] on div at bounding box center [522, 76] width 157 height 348
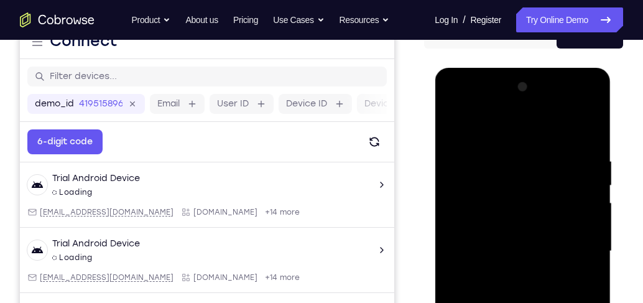
scroll to position [135, 0]
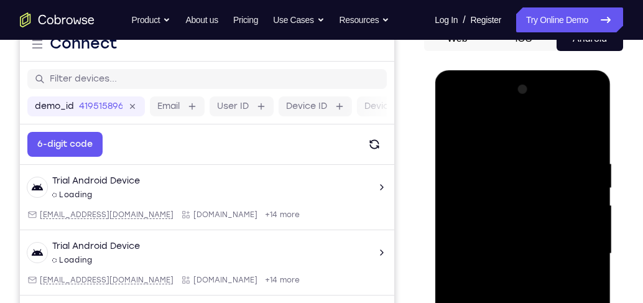
click at [503, 134] on div at bounding box center [522, 254] width 157 height 348
drag, startPoint x: 579, startPoint y: 247, endPoint x: 564, endPoint y: 221, distance: 29.2
click at [579, 247] on div at bounding box center [522, 254] width 157 height 348
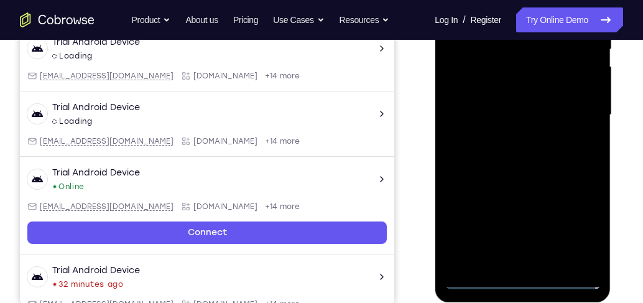
scroll to position [278, 0]
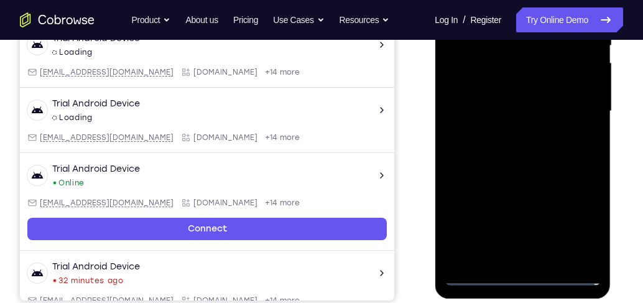
click at [510, 260] on div at bounding box center [522, 111] width 157 height 348
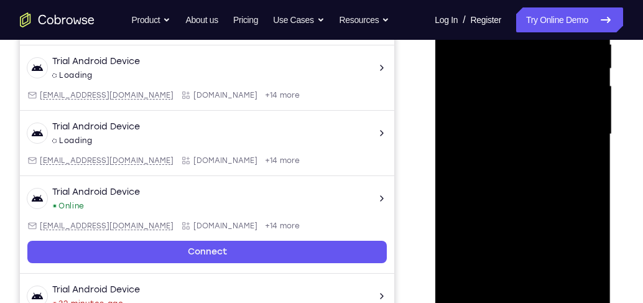
scroll to position [242, 0]
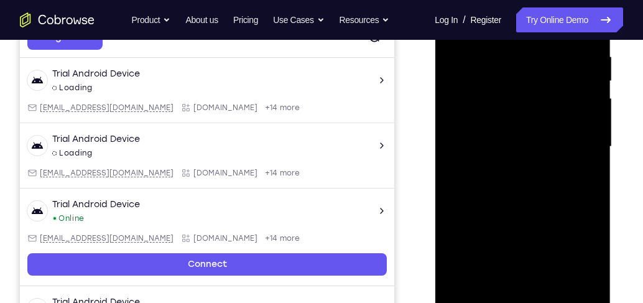
click at [515, 130] on div at bounding box center [522, 147] width 157 height 348
click at [520, 146] on div at bounding box center [522, 147] width 157 height 348
click at [530, 190] on div at bounding box center [522, 147] width 157 height 348
click at [531, 182] on div at bounding box center [522, 147] width 157 height 348
click at [540, 199] on div at bounding box center [522, 147] width 157 height 348
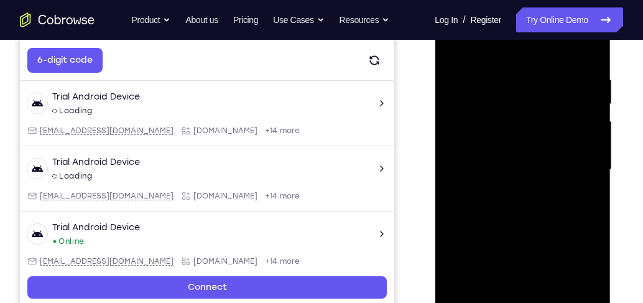
scroll to position [207, 0]
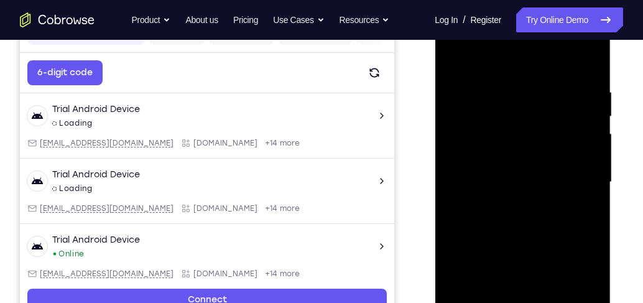
click at [591, 55] on div at bounding box center [522, 182] width 157 height 348
click at [498, 129] on div at bounding box center [522, 182] width 157 height 348
click at [455, 170] on div at bounding box center [522, 182] width 157 height 348
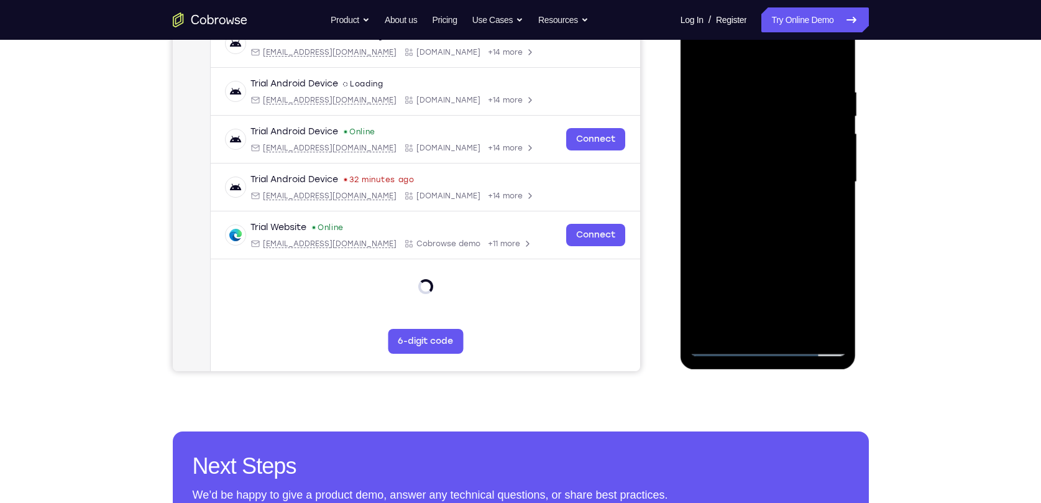
click at [754, 163] on div at bounding box center [768, 182] width 157 height 348
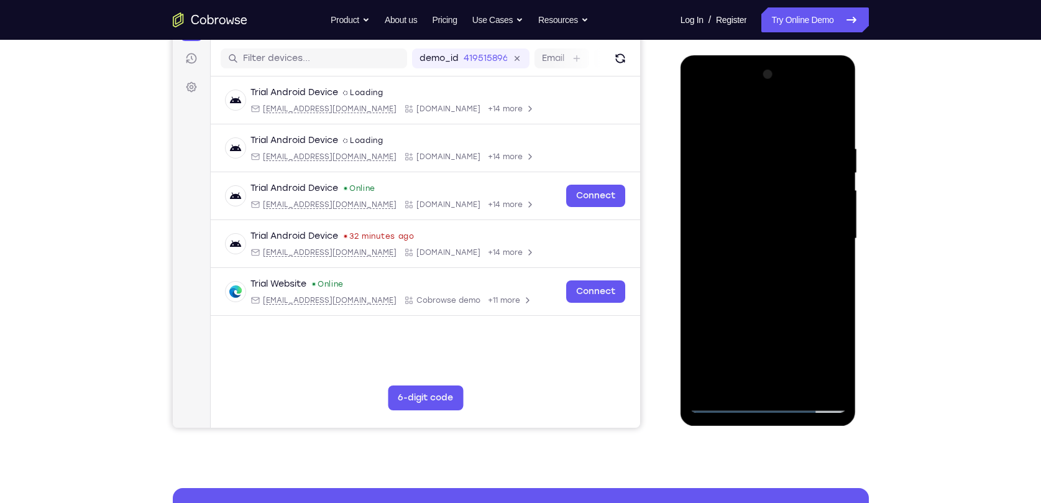
click at [694, 204] on div at bounding box center [768, 239] width 157 height 348
click at [754, 196] on div at bounding box center [768, 239] width 157 height 348
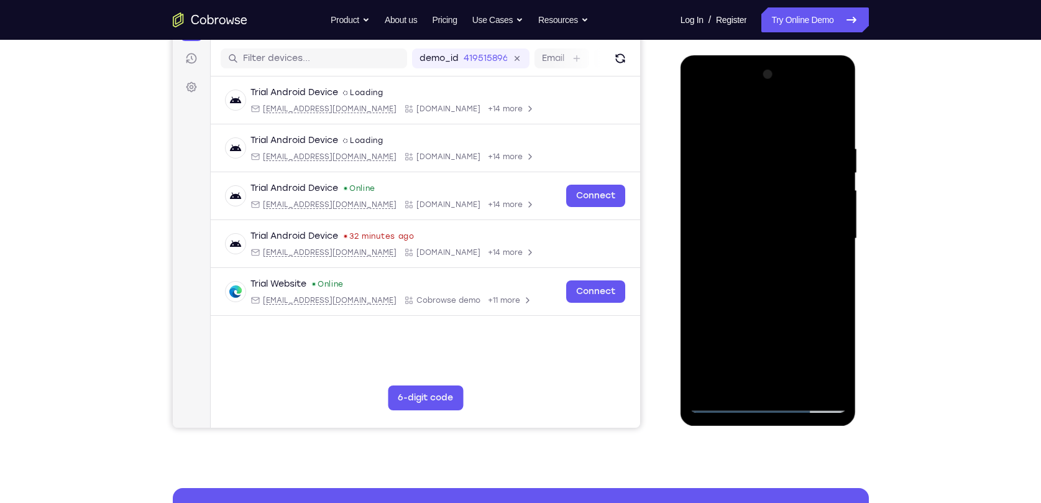
click at [754, 196] on div at bounding box center [768, 239] width 157 height 348
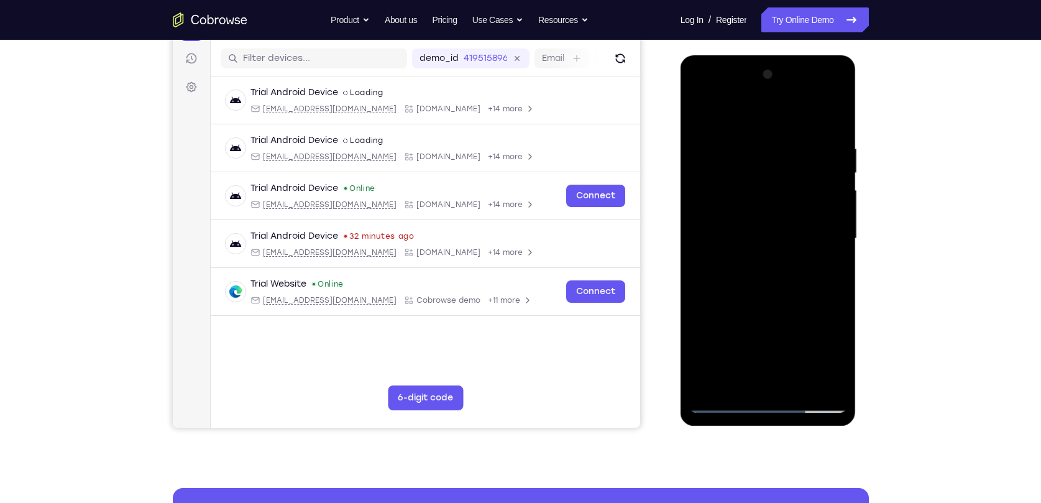
click at [754, 196] on div at bounding box center [768, 239] width 157 height 348
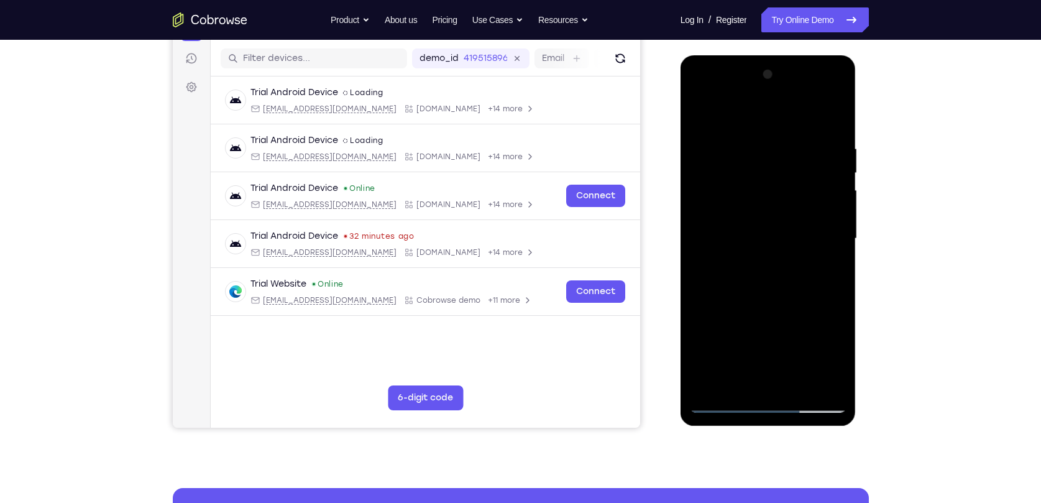
click at [754, 196] on div at bounding box center [768, 239] width 157 height 348
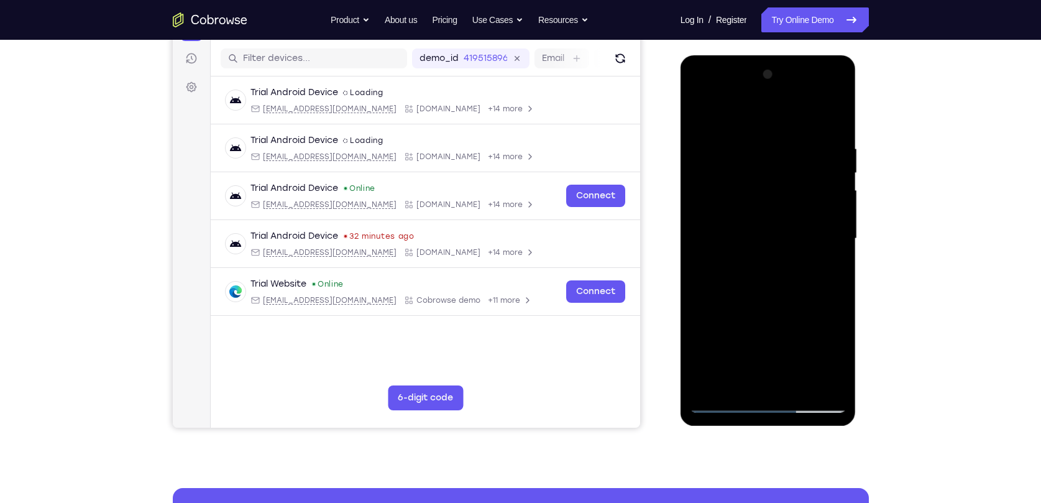
click at [754, 196] on div at bounding box center [768, 239] width 157 height 348
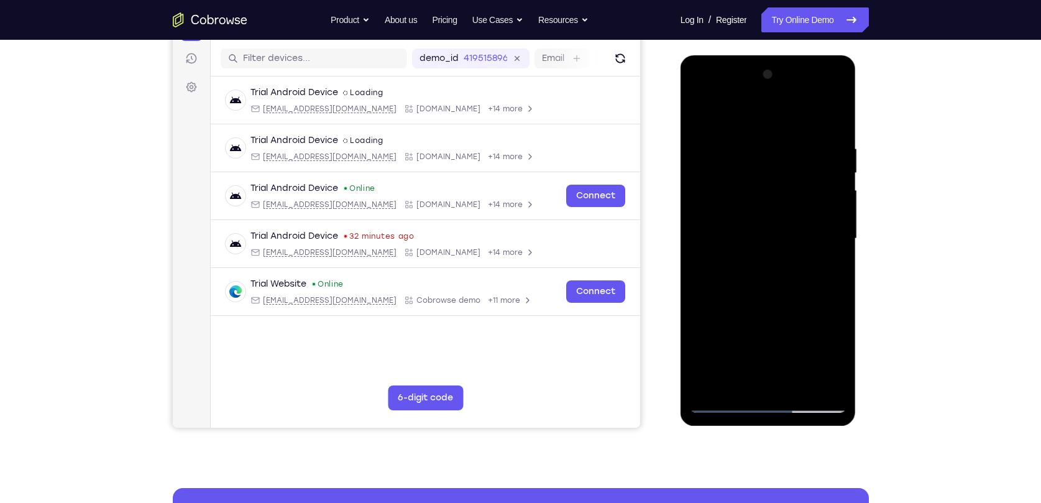
click at [754, 196] on div at bounding box center [768, 239] width 157 height 348
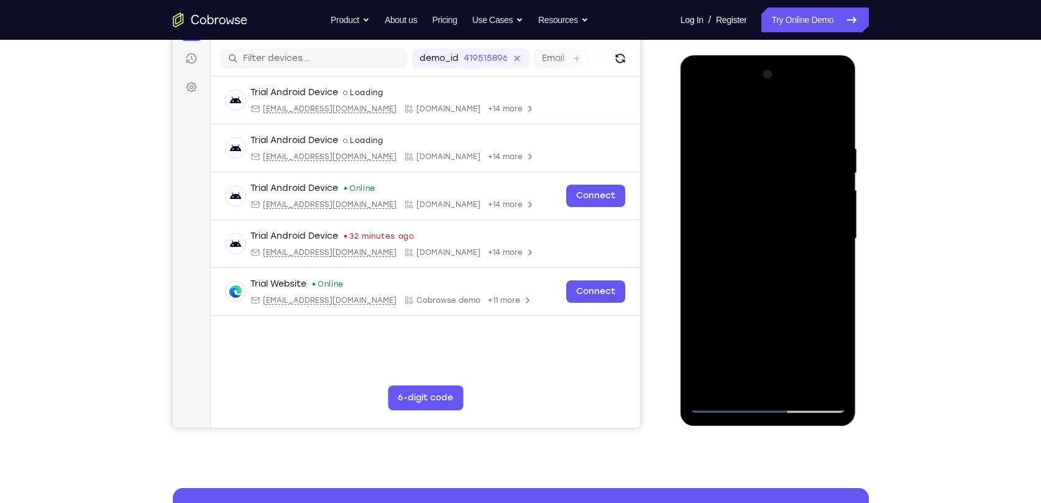
click at [754, 196] on div at bounding box center [768, 239] width 157 height 348
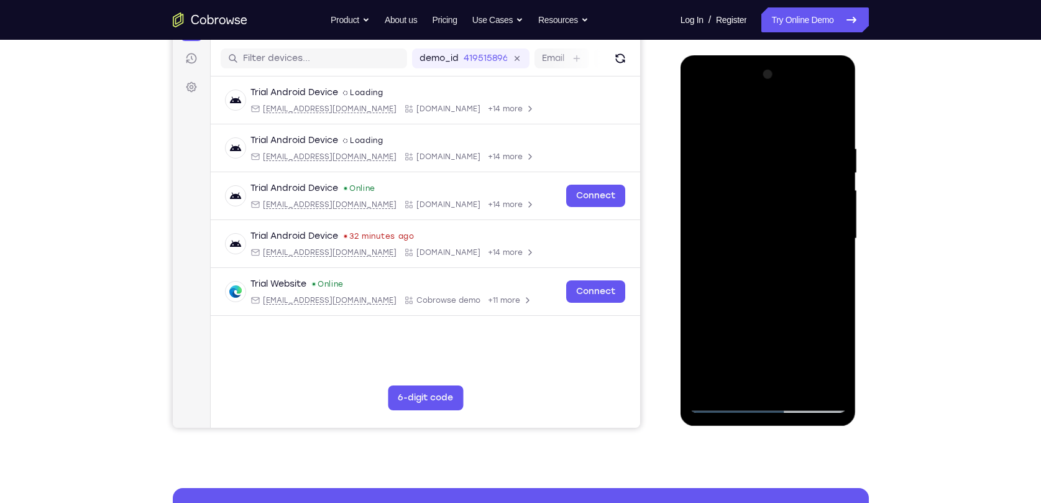
click at [754, 196] on div at bounding box center [768, 239] width 157 height 348
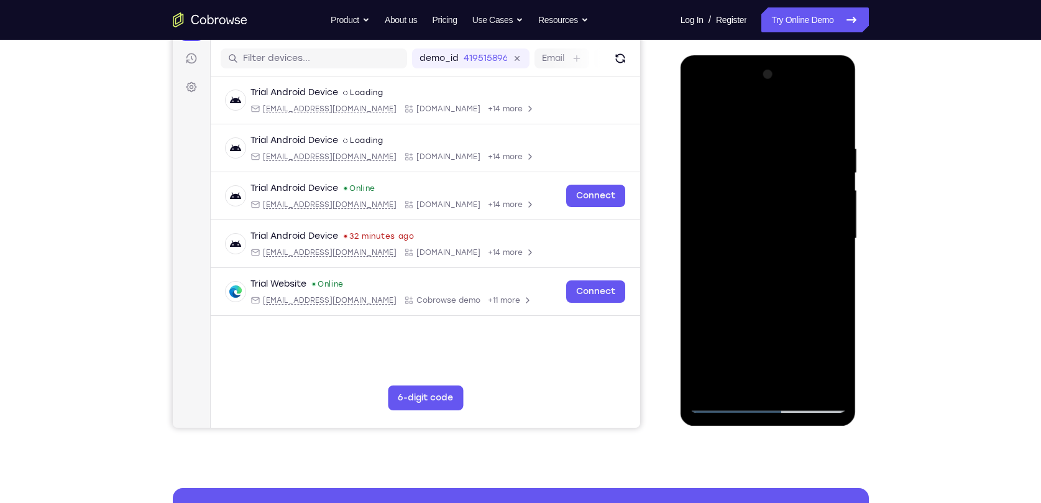
click at [754, 196] on div at bounding box center [768, 239] width 157 height 348
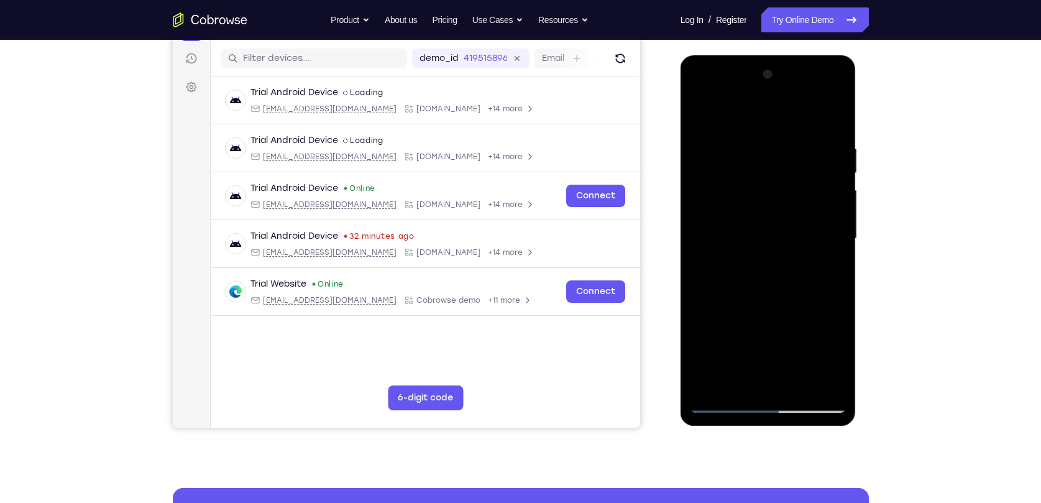
click at [754, 196] on div at bounding box center [768, 239] width 157 height 348
click at [754, 195] on div at bounding box center [768, 239] width 157 height 348
click at [754, 191] on div at bounding box center [768, 239] width 157 height 348
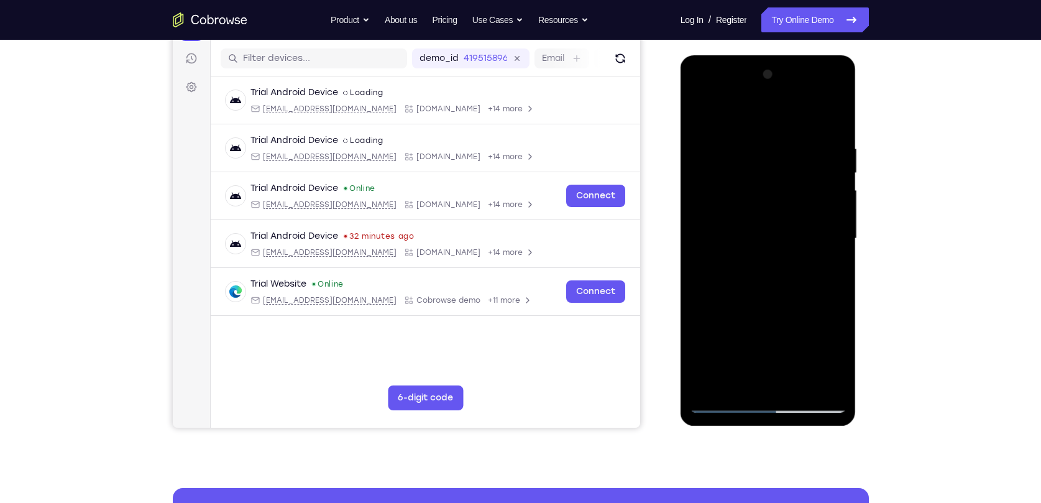
click at [754, 191] on div at bounding box center [768, 239] width 157 height 348
click at [754, 79] on div at bounding box center [768, 239] width 157 height 348
drag, startPoint x: 785, startPoint y: 353, endPoint x: 820, endPoint y: 155, distance: 200.7
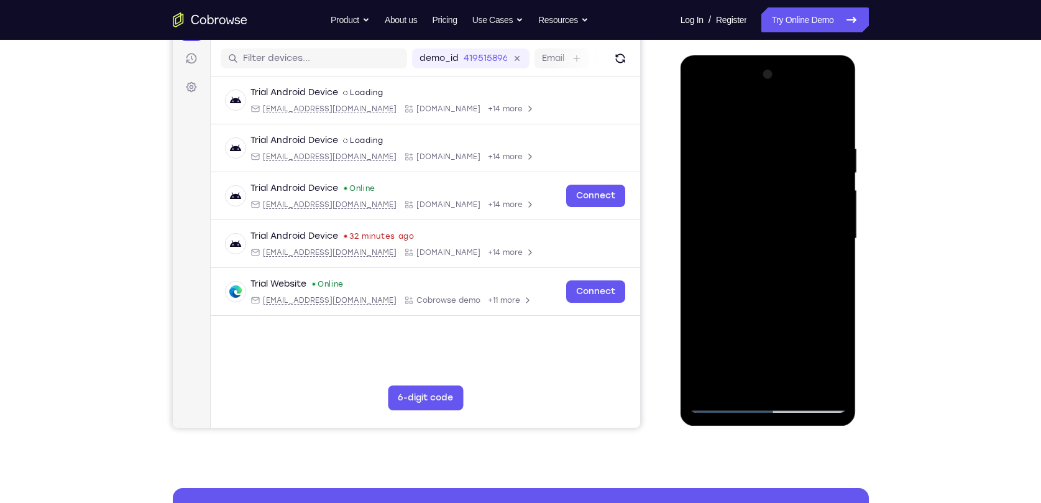
click at [754, 155] on div at bounding box center [768, 239] width 157 height 348
drag, startPoint x: 783, startPoint y: 303, endPoint x: 784, endPoint y: 142, distance: 161.0
click at [754, 142] on div at bounding box center [768, 239] width 157 height 348
drag, startPoint x: 771, startPoint y: 313, endPoint x: 786, endPoint y: 139, distance: 174.7
click at [754, 139] on div at bounding box center [768, 239] width 157 height 348
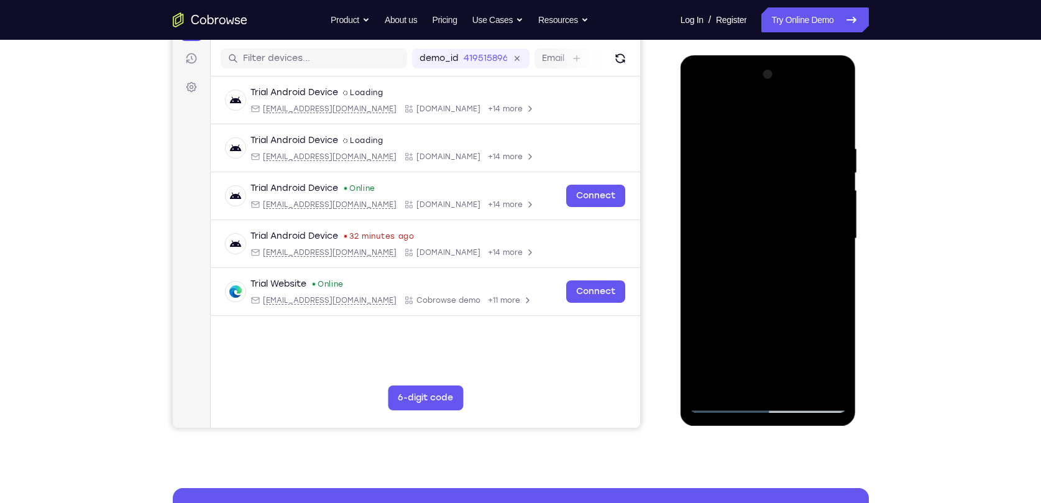
click at [710, 359] on div at bounding box center [768, 239] width 157 height 348
drag, startPoint x: 790, startPoint y: 137, endPoint x: 728, endPoint y: 140, distance: 62.2
click at [728, 140] on div at bounding box center [768, 239] width 157 height 348
drag, startPoint x: 821, startPoint y: 129, endPoint x: 741, endPoint y: 130, distance: 79.6
click at [741, 130] on div at bounding box center [768, 239] width 157 height 348
